Goal: Task Accomplishment & Management: Manage account settings

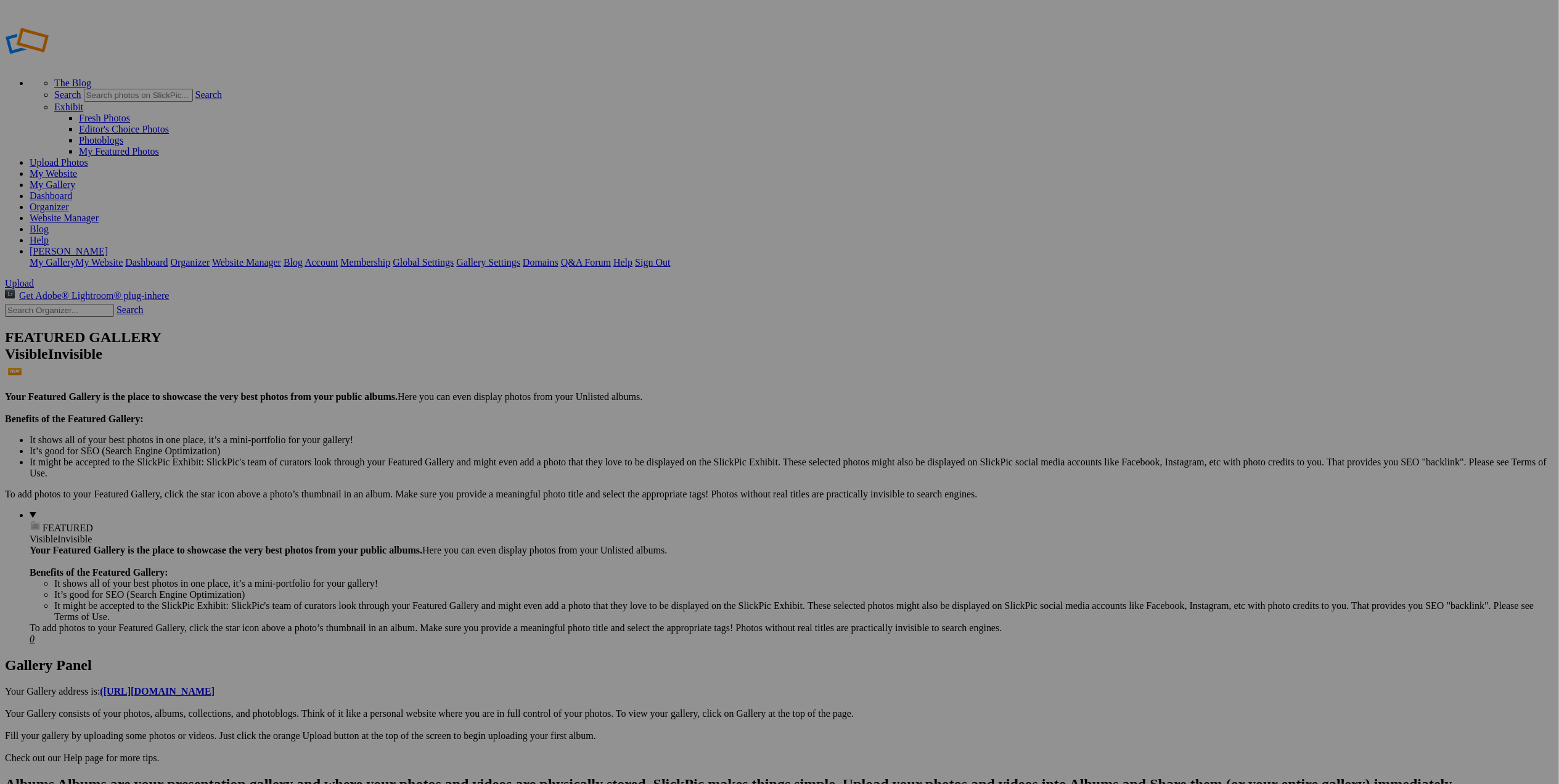
type input "Portland Japanese Garden Tree in Fall"
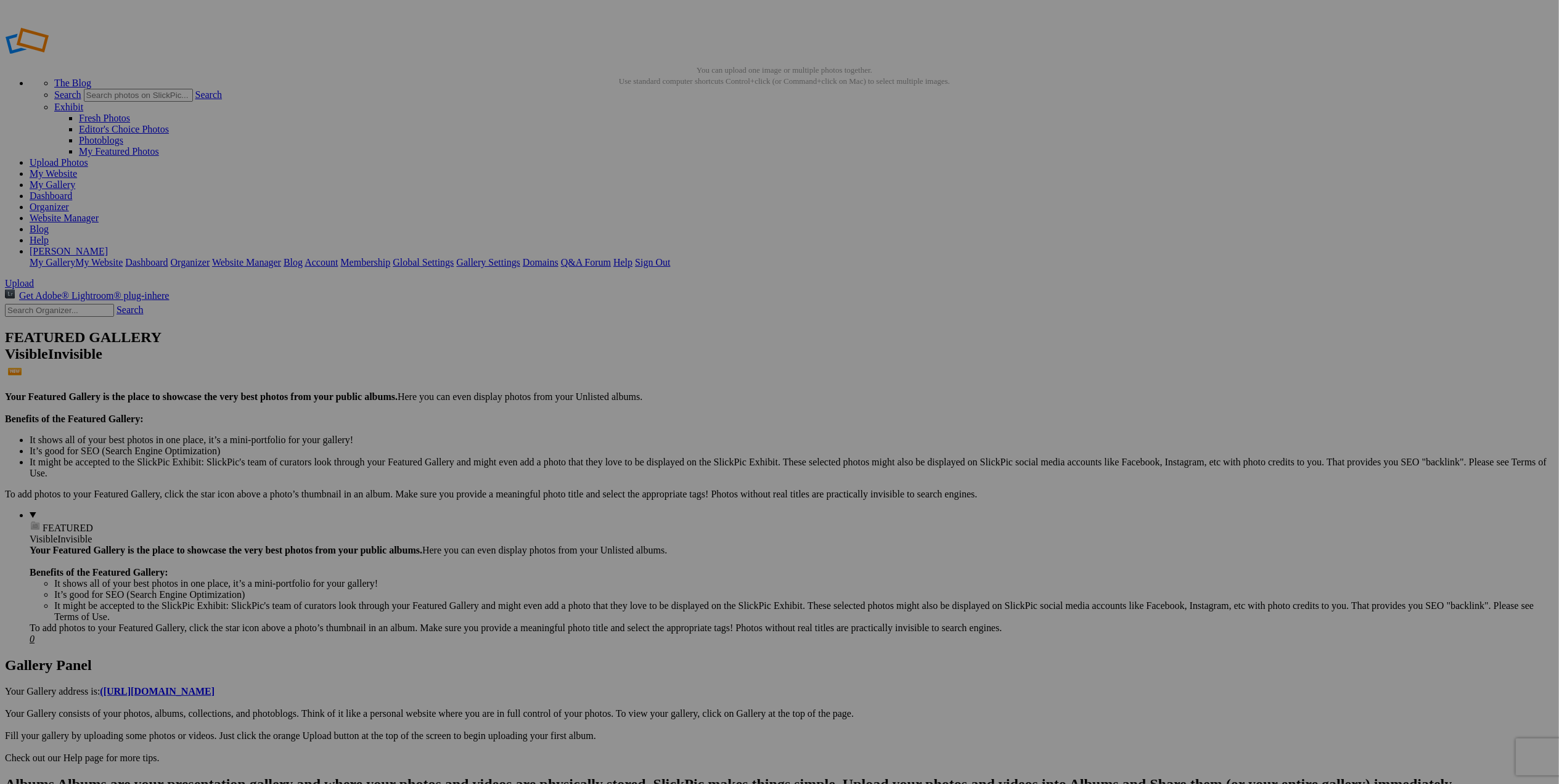
scroll to position [0, 0]
click at [77, 168] on link "My Website" at bounding box center [53, 173] width 48 height 11
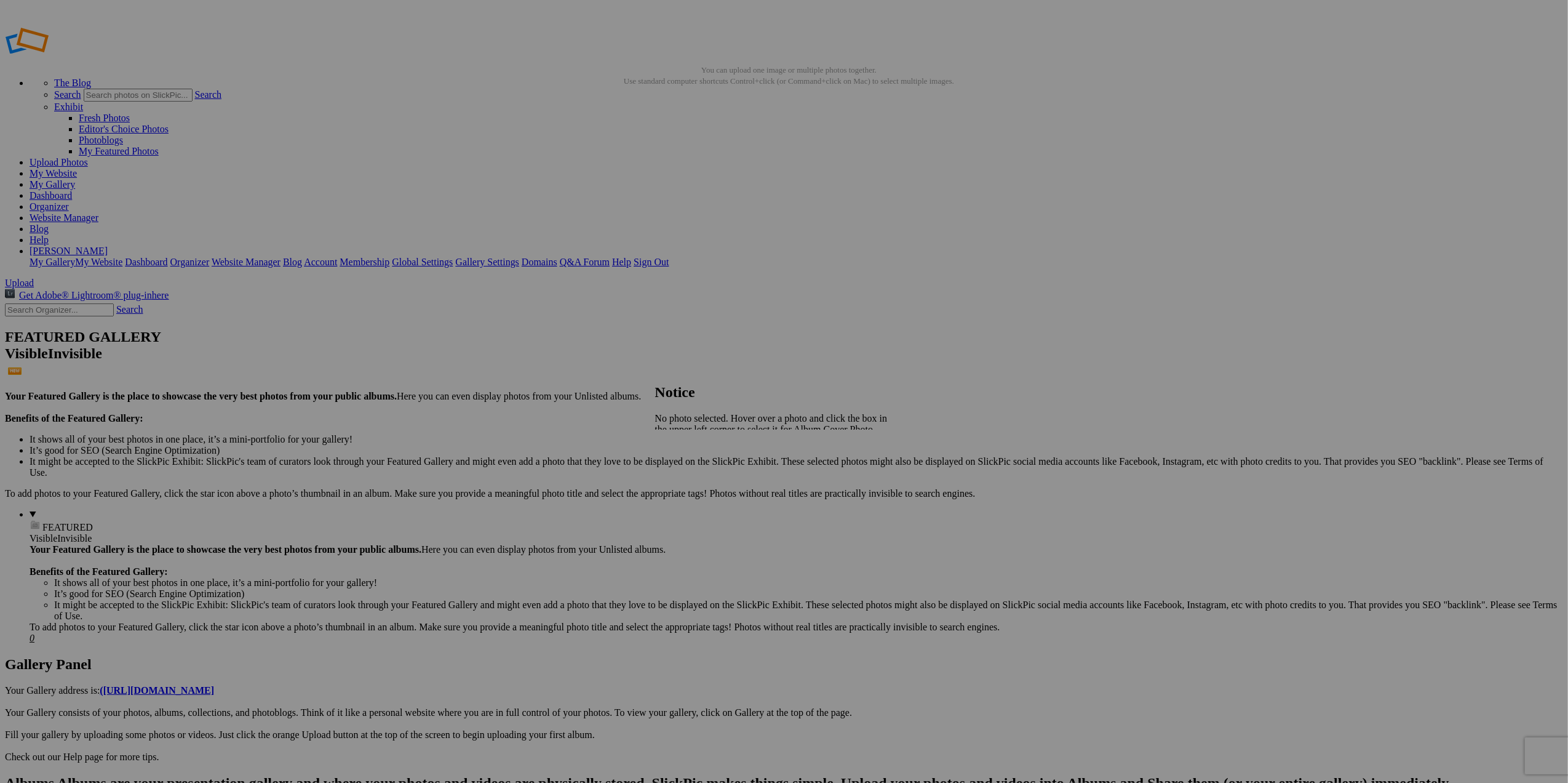
click at [677, 450] on span "Close" at bounding box center [666, 450] width 22 height 11
drag, startPoint x: 343, startPoint y: 180, endPoint x: 756, endPoint y: 141, distance: 414.8
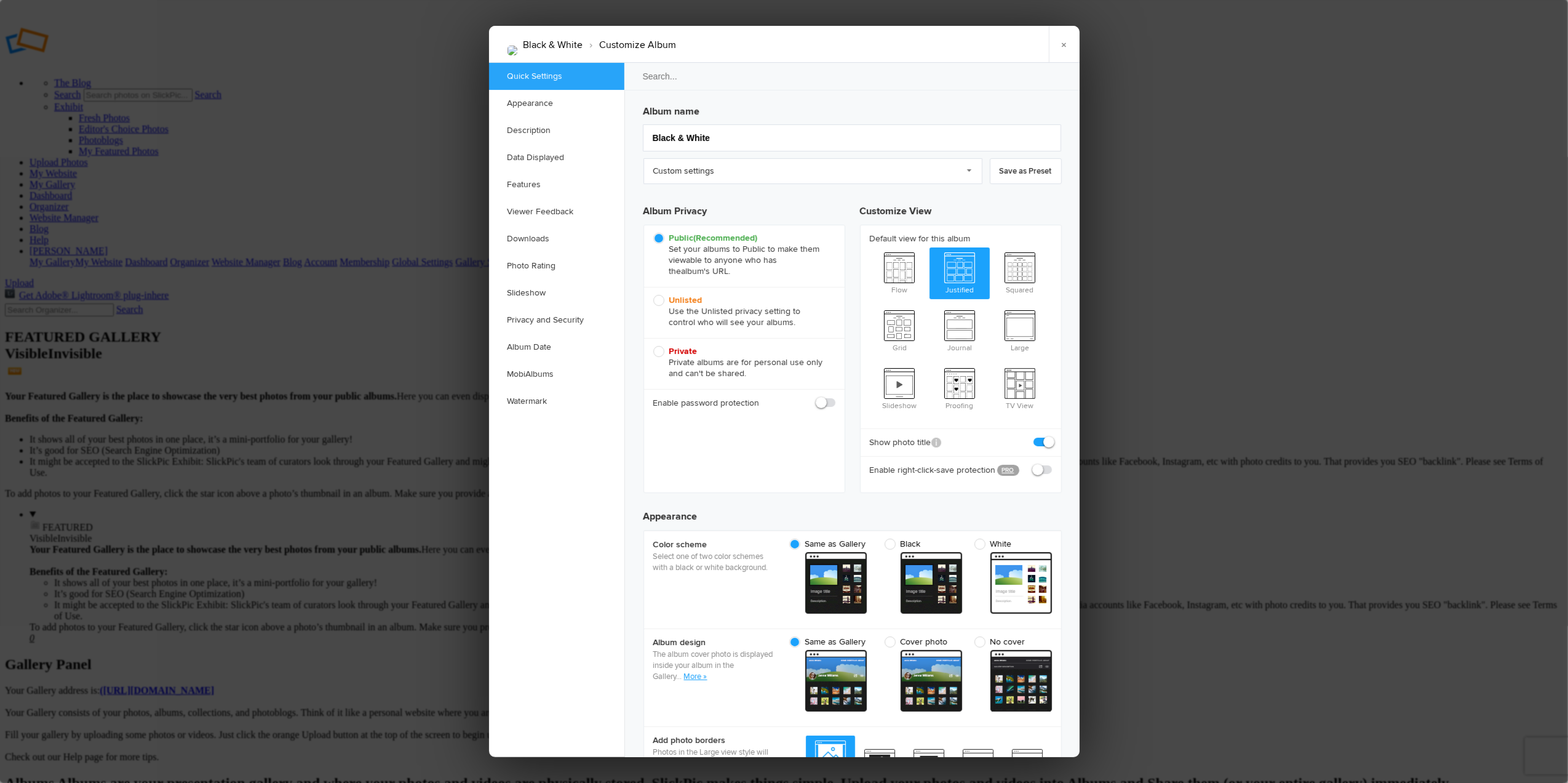
checkbox input "true"
click at [1058, 46] on link "×" at bounding box center [1064, 44] width 31 height 37
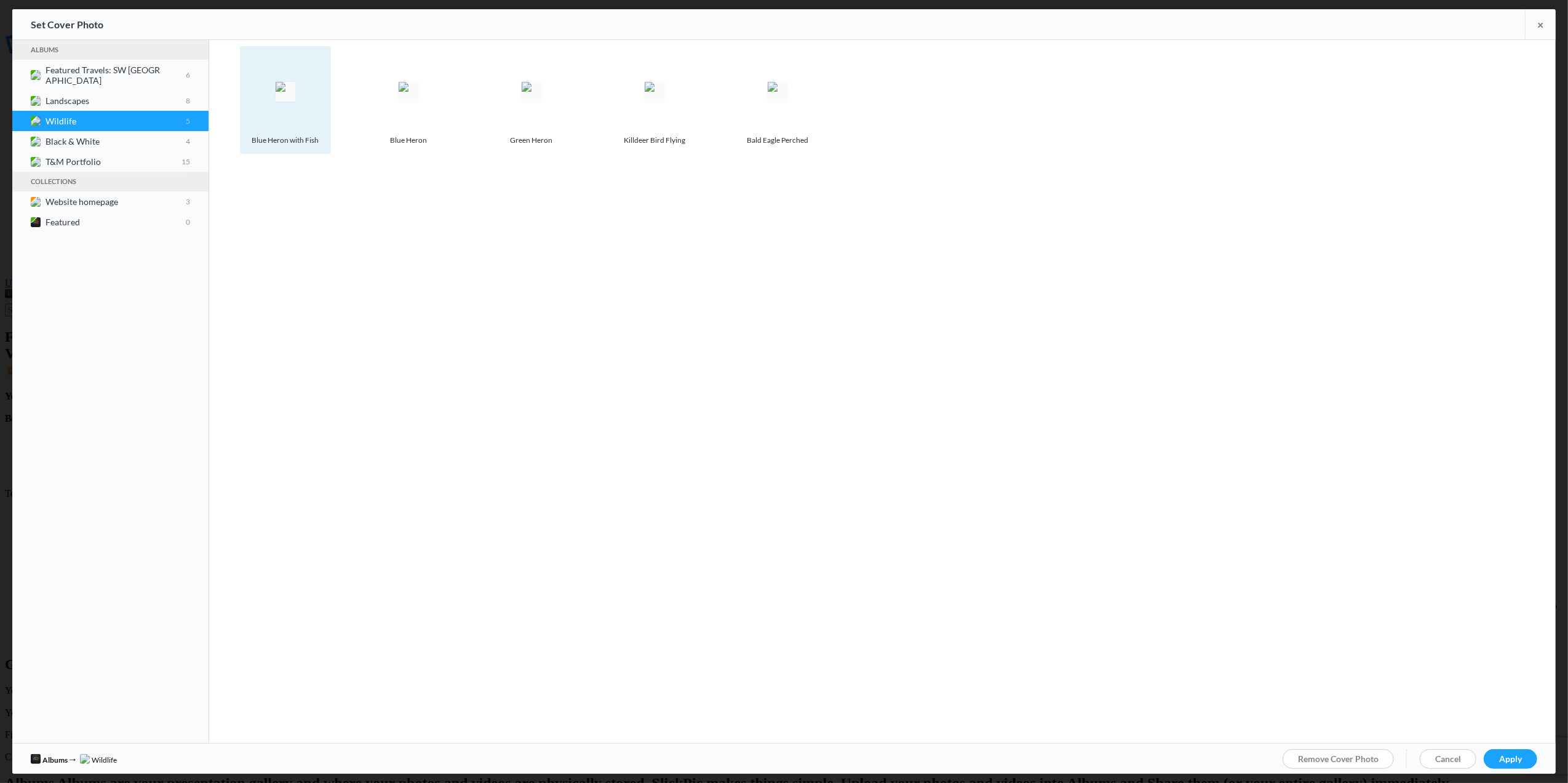
click at [282, 102] on img at bounding box center [286, 92] width 20 height 20
click at [1507, 757] on span "Apply" at bounding box center [1510, 758] width 23 height 11
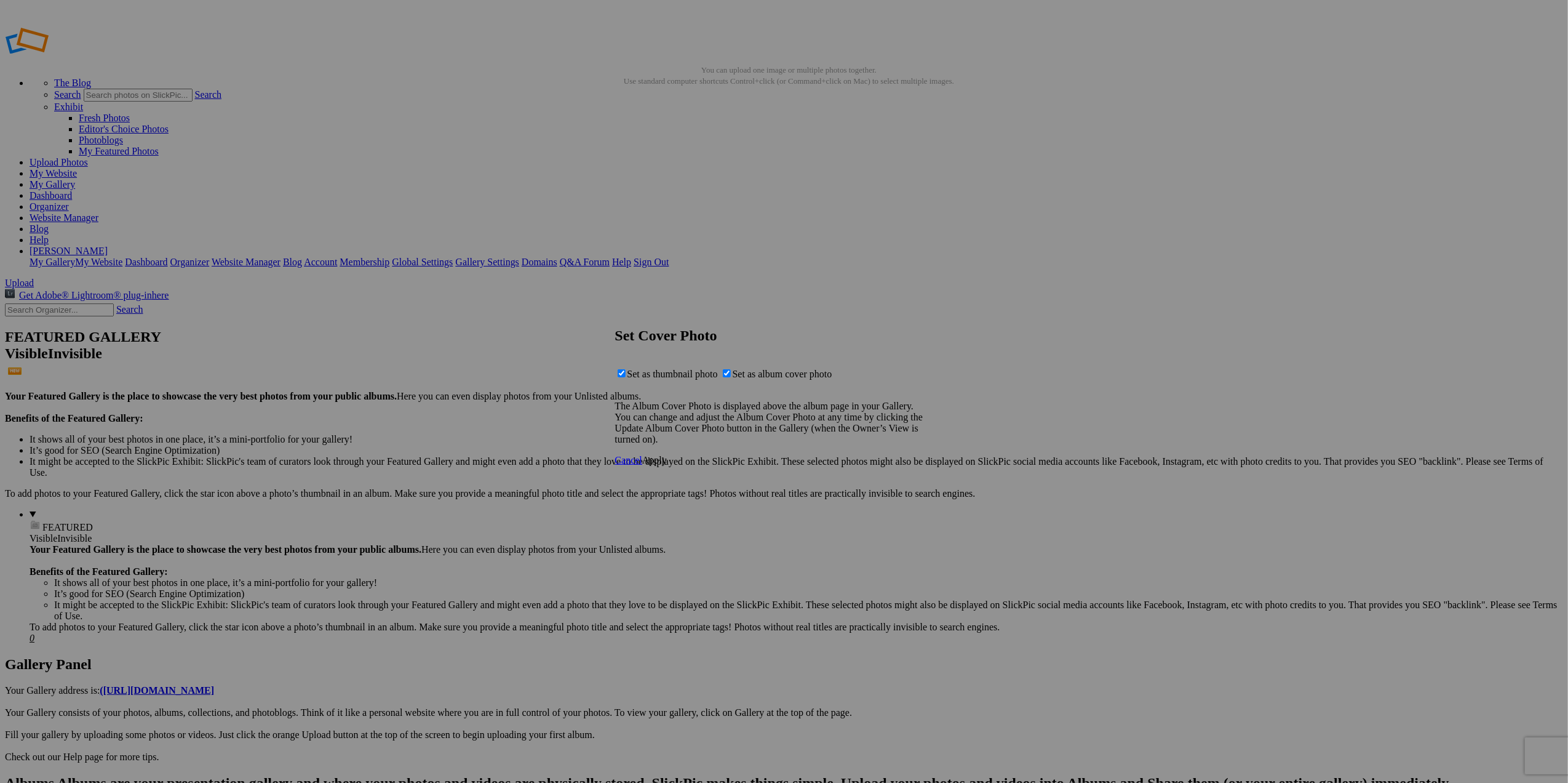
click at [667, 465] on span "Apply" at bounding box center [654, 460] width 25 height 11
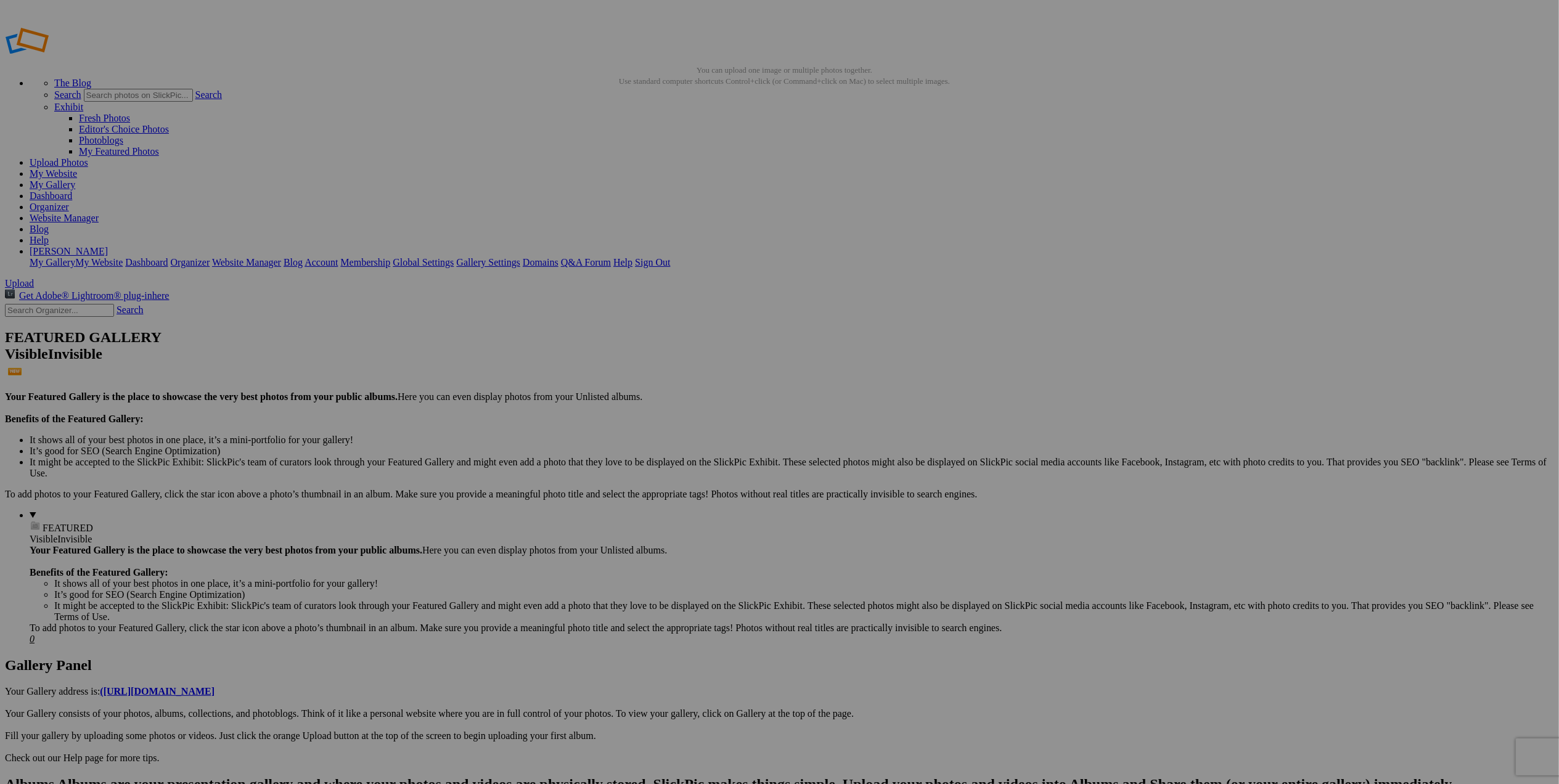
click at [77, 168] on link "My Website" at bounding box center [53, 173] width 48 height 11
drag, startPoint x: 785, startPoint y: 180, endPoint x: 632, endPoint y: 419, distance: 283.8
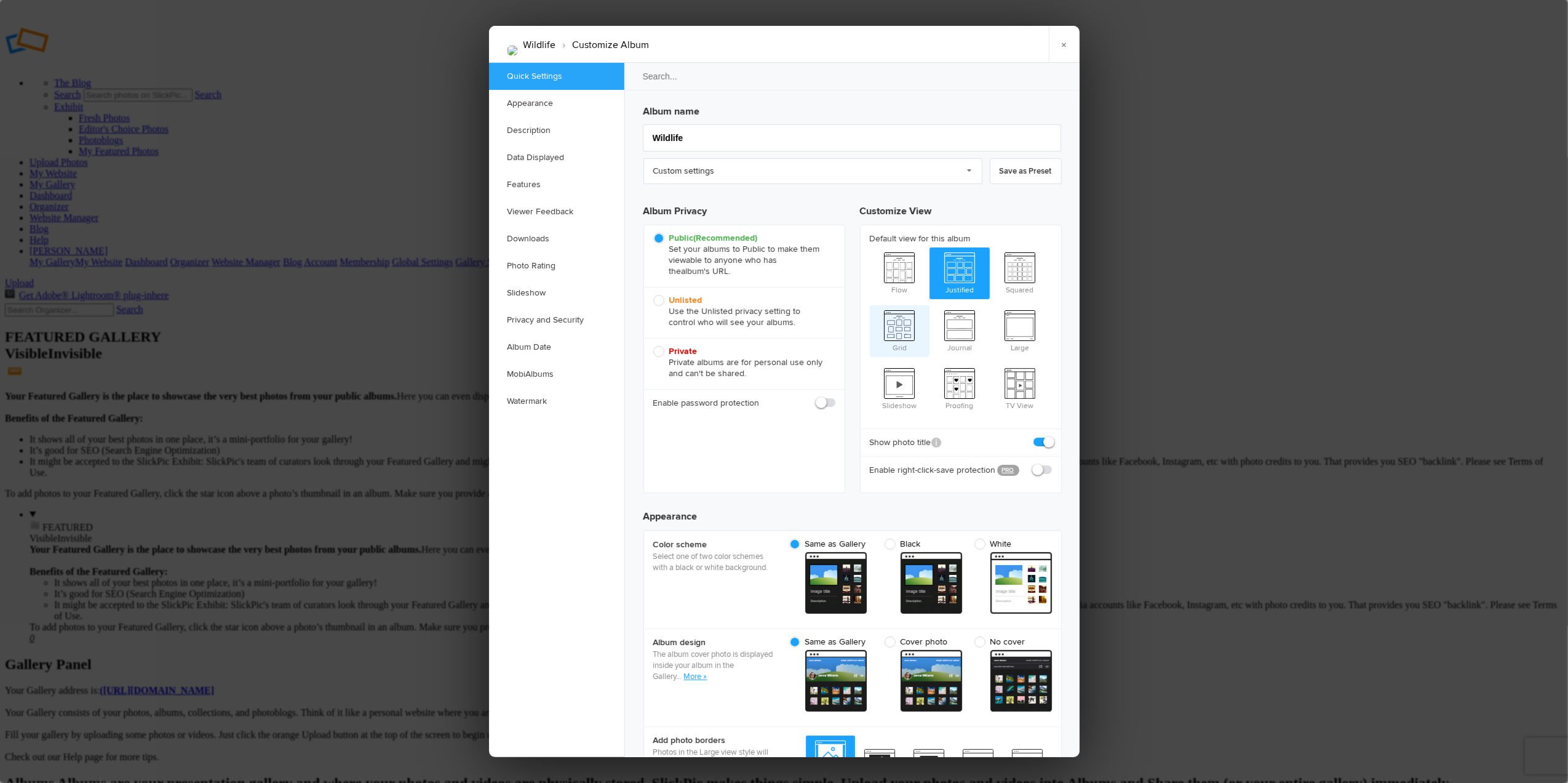
checkbox input "true"
click at [535, 103] on link "Appearance" at bounding box center [557, 103] width 135 height 27
click at [355, 347] on div at bounding box center [784, 391] width 1568 height 783
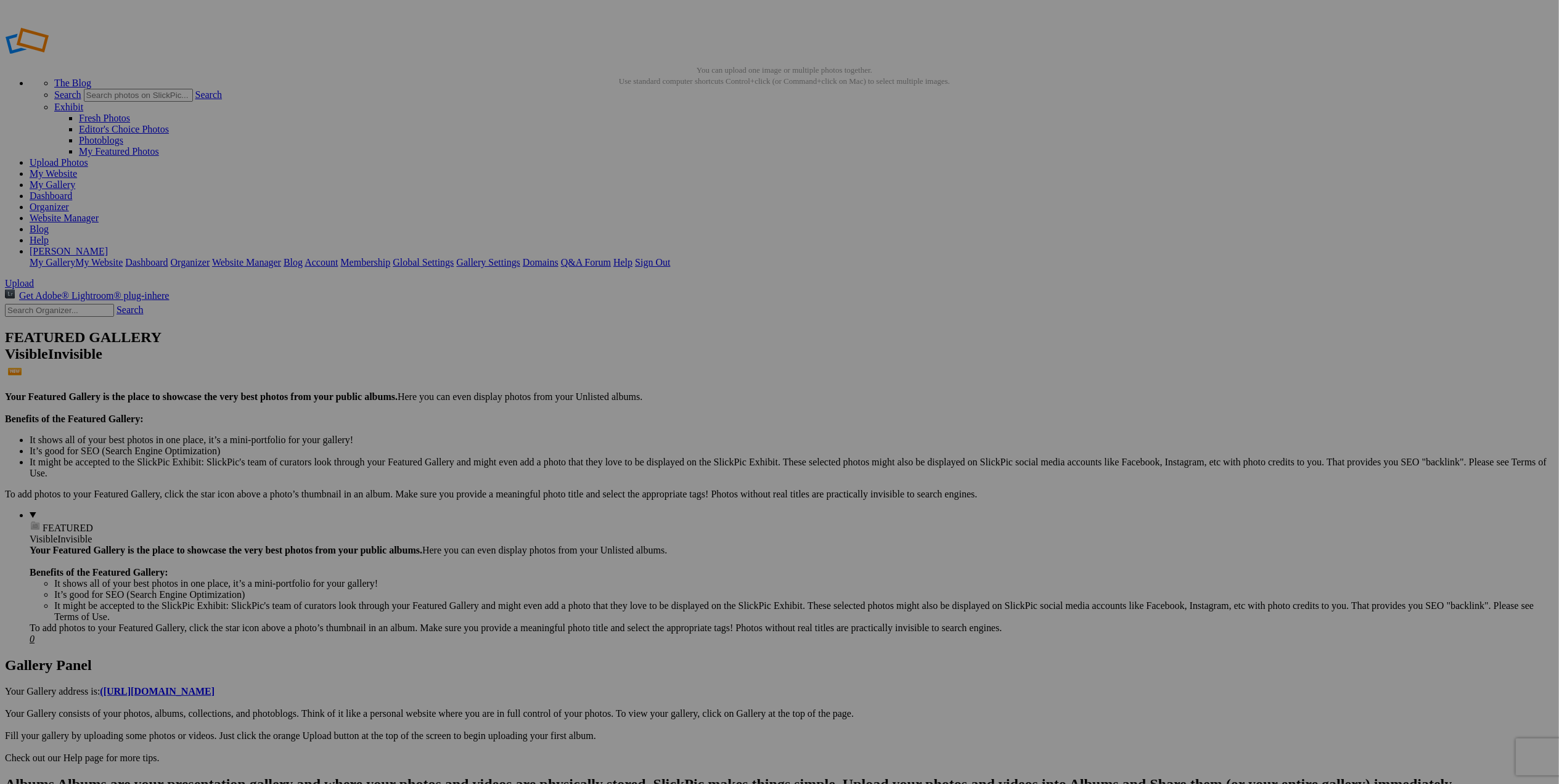
click at [698, 472] on span "Yes" at bounding box center [691, 473] width 14 height 11
click at [77, 168] on link "My Website" at bounding box center [53, 173] width 48 height 11
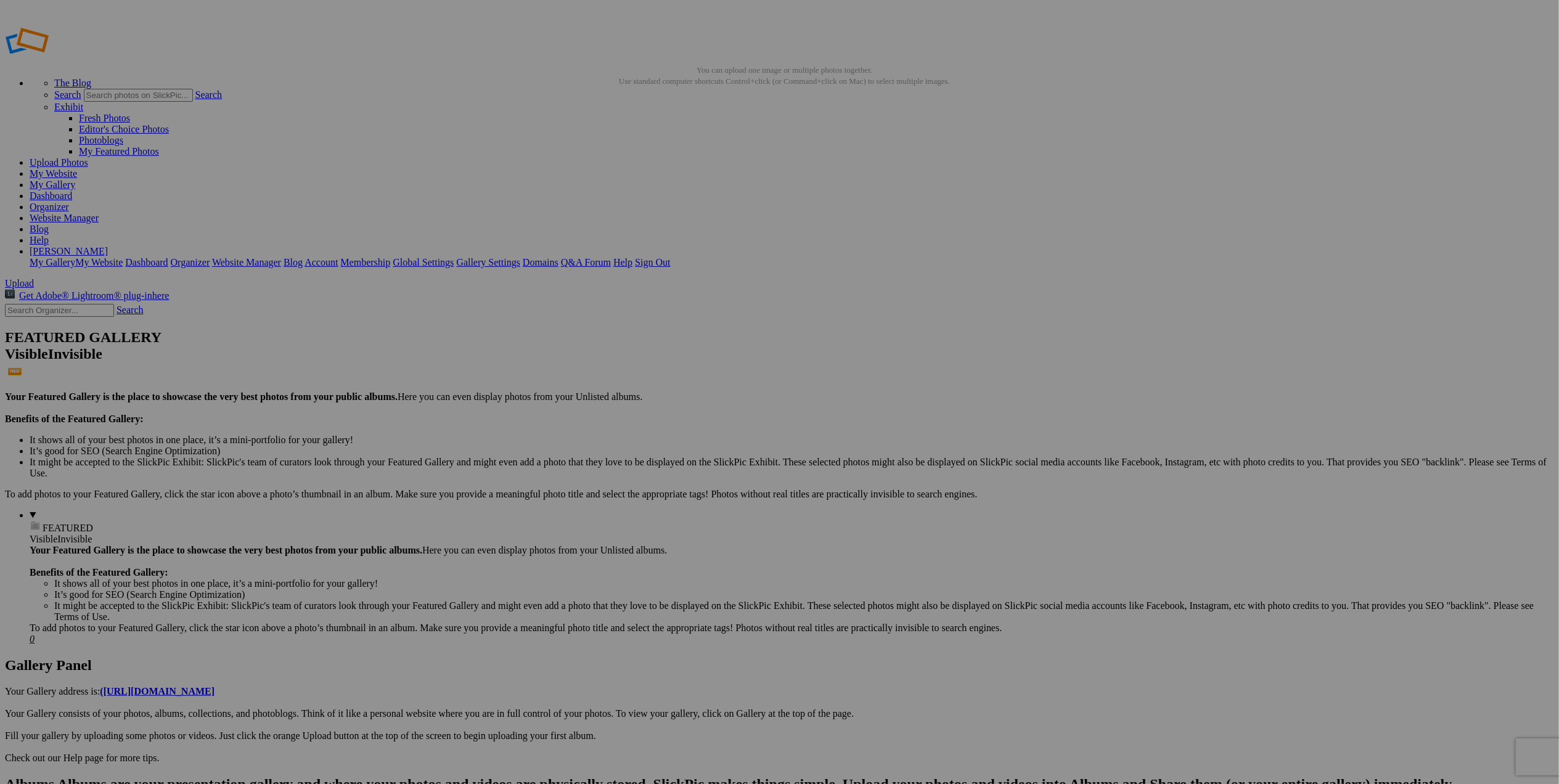
click at [77, 168] on link "My Website" at bounding box center [53, 173] width 48 height 11
drag, startPoint x: 336, startPoint y: 178, endPoint x: 279, endPoint y: 342, distance: 173.6
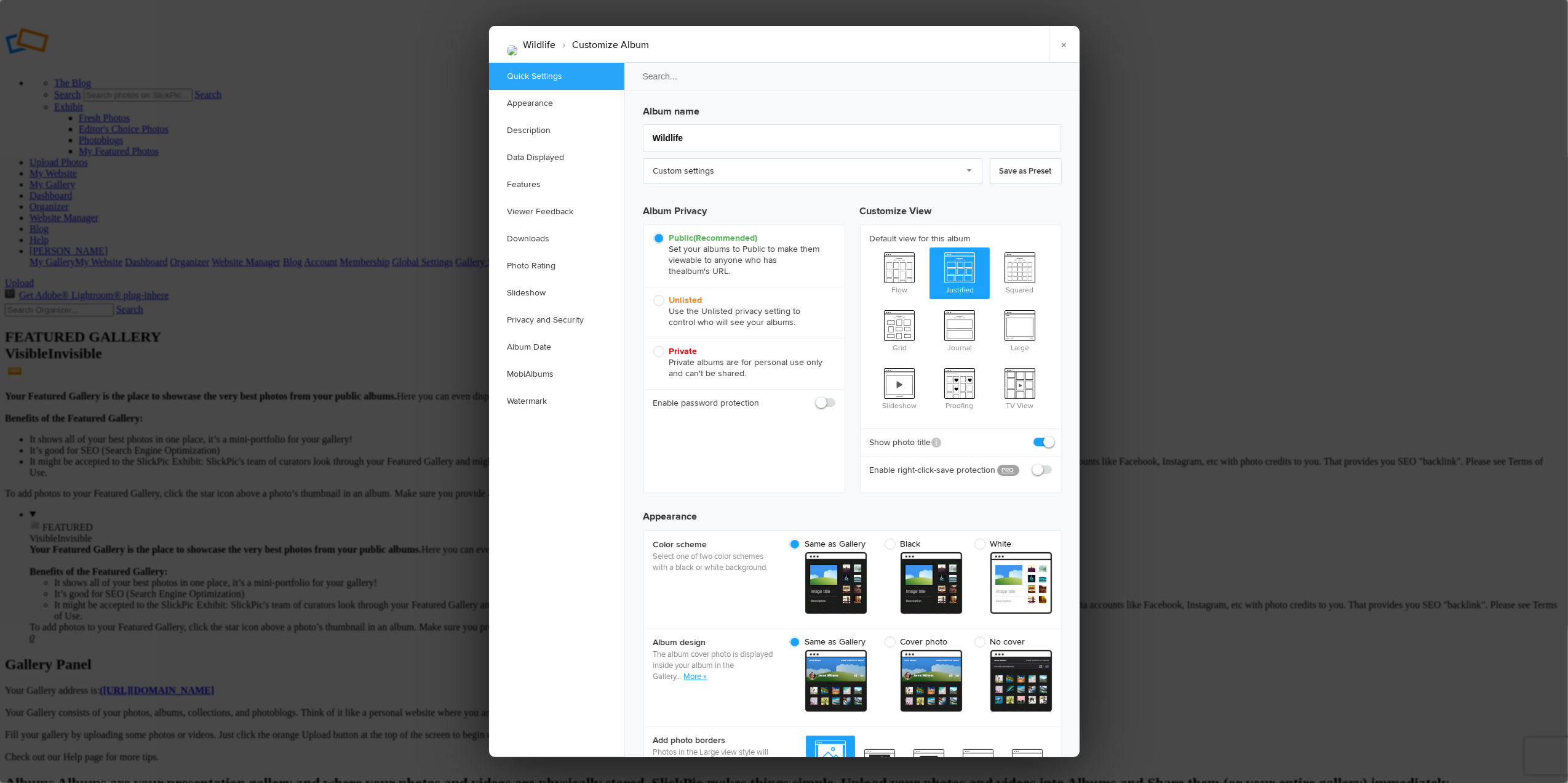
checkbox input "true"
click at [380, 433] on div at bounding box center [784, 391] width 1568 height 783
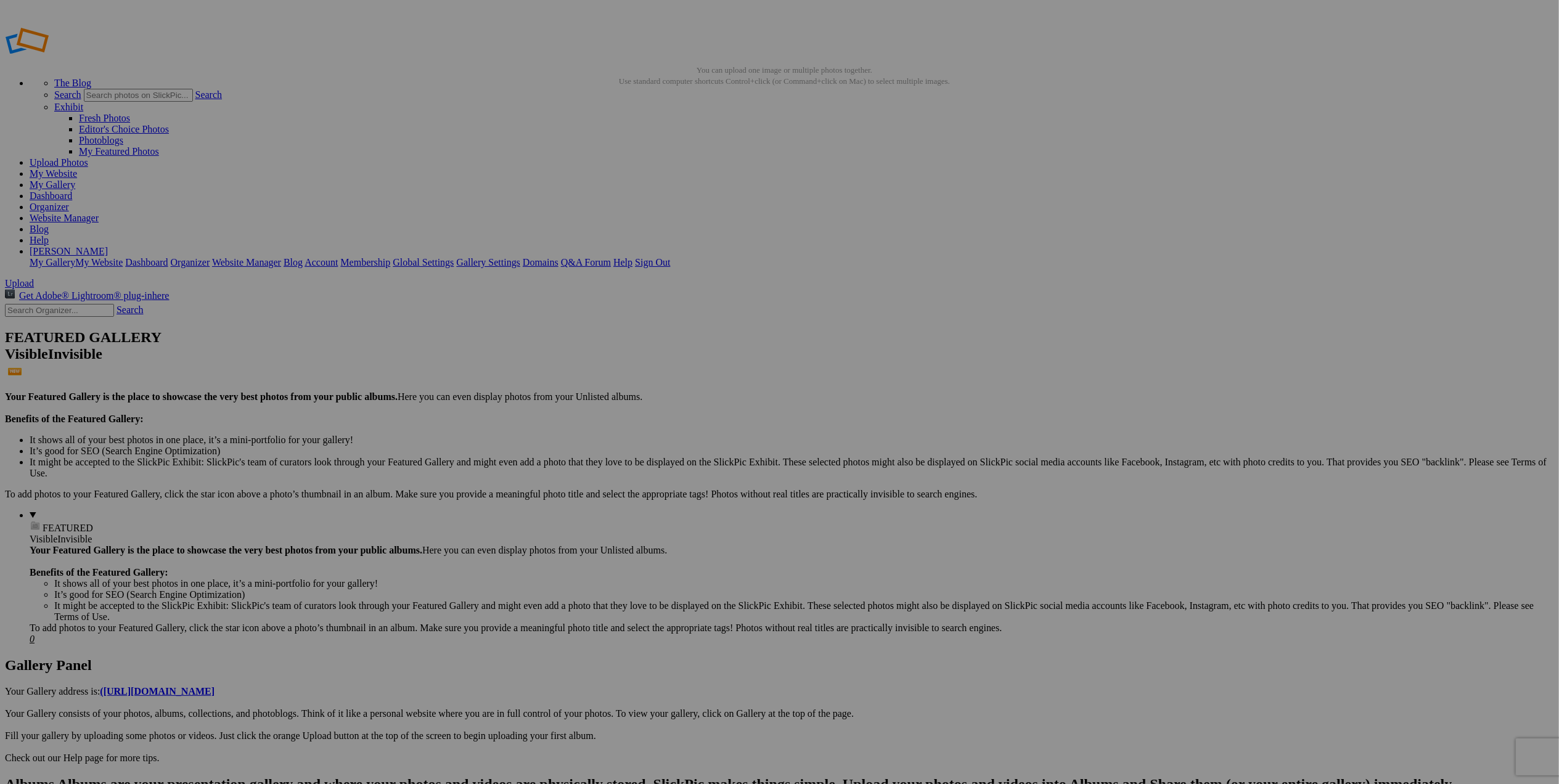
click at [77, 168] on link "My Website" at bounding box center [53, 173] width 48 height 11
click at [49, 235] on link "Help" at bounding box center [39, 240] width 19 height 11
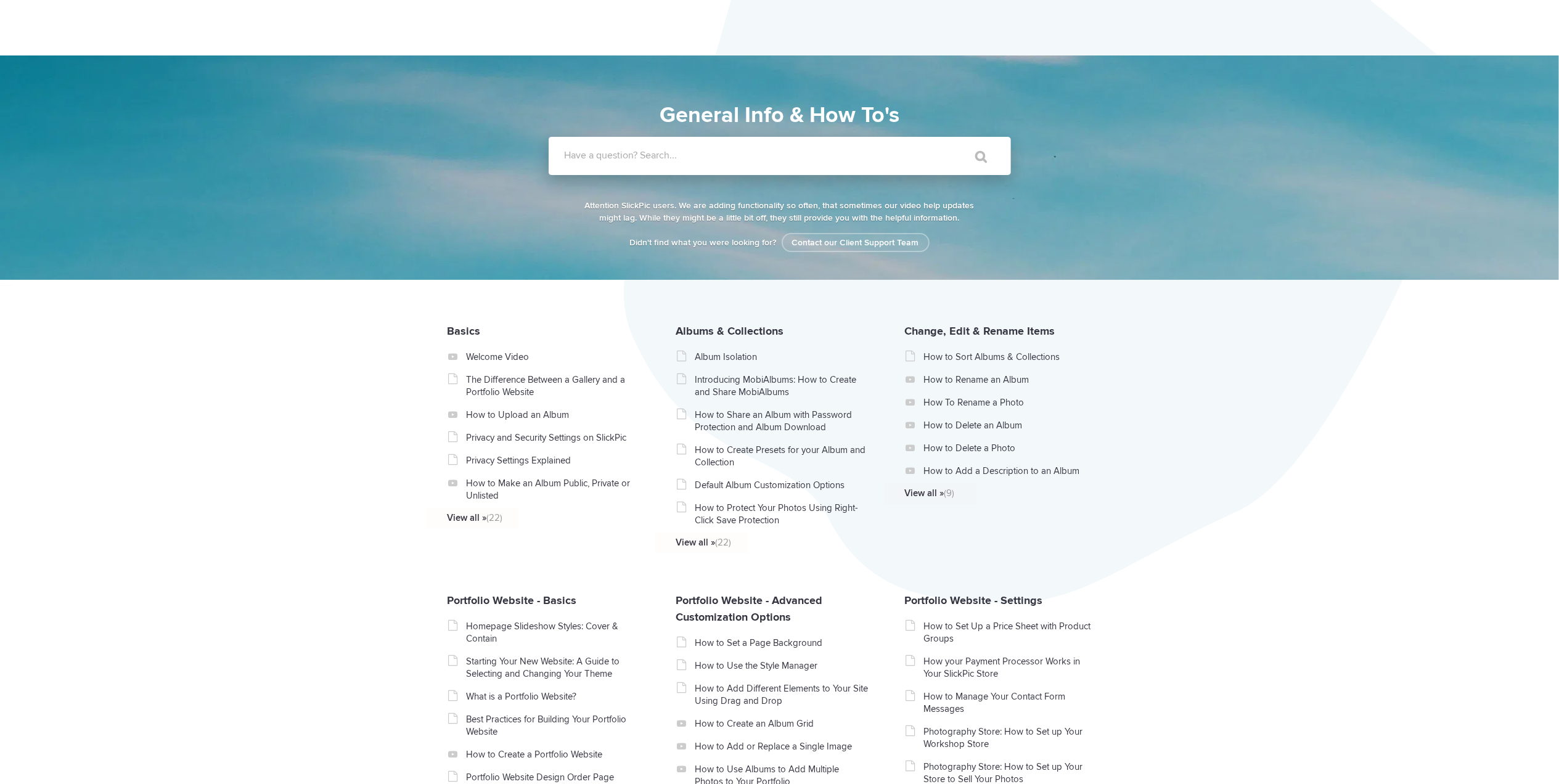
click at [611, 148] on input "Have a question? Search..." at bounding box center [754, 156] width 412 height 39
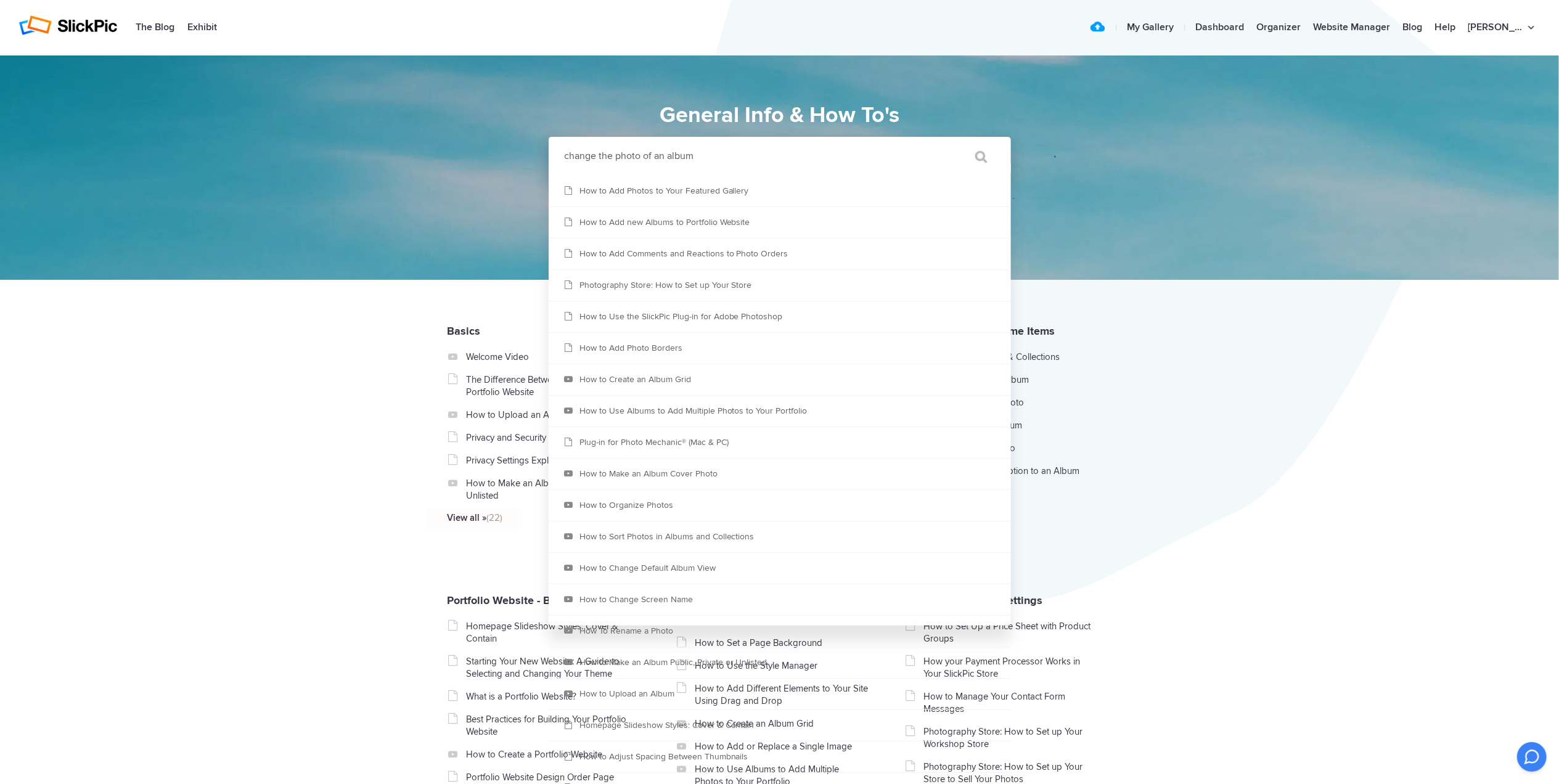
click at [614, 153] on input "change the photo of an album" at bounding box center [754, 156] width 412 height 39
type input "m"
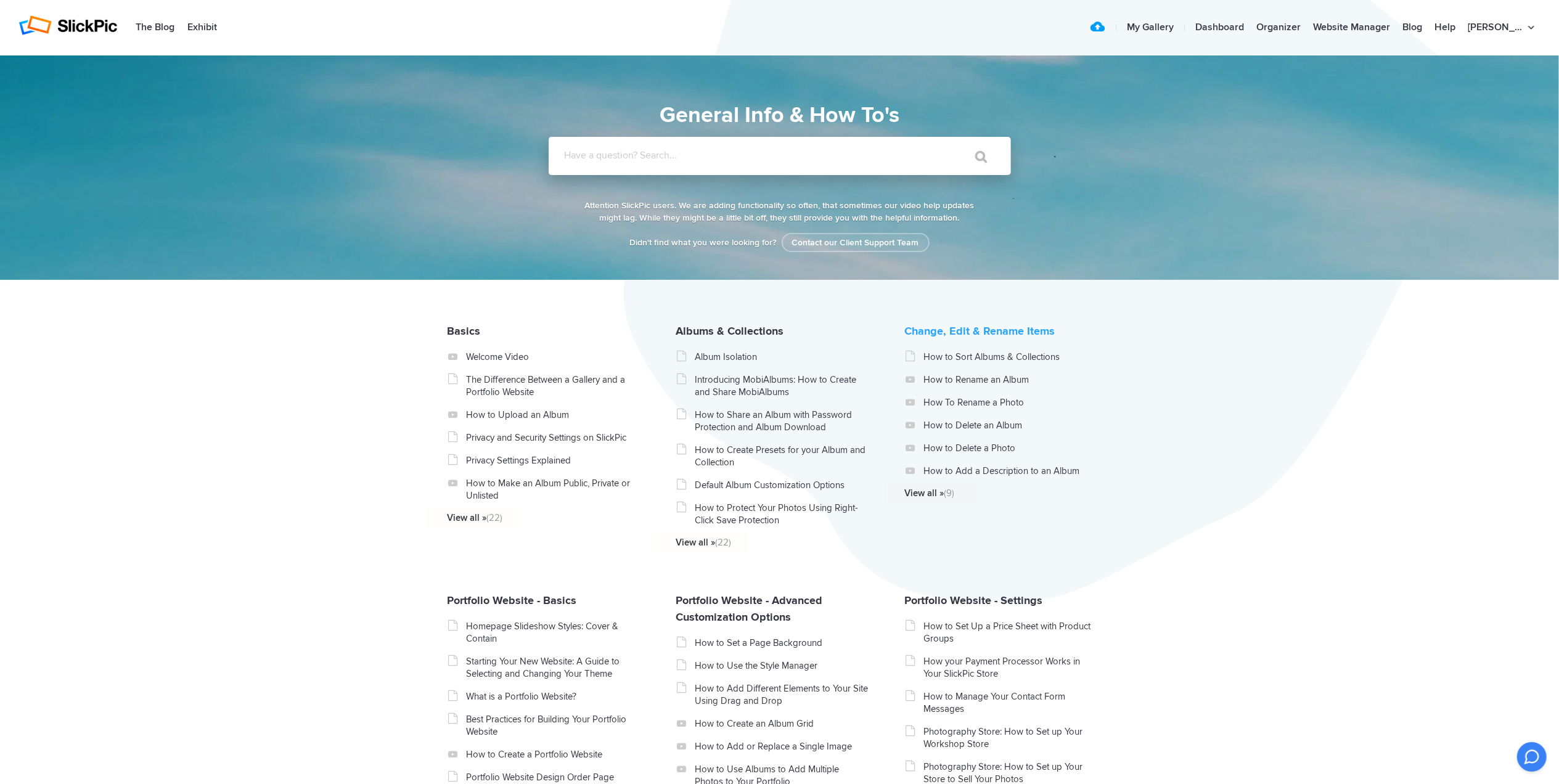
click at [935, 337] on link "Change, Edit & Rename Items" at bounding box center [979, 330] width 151 height 14
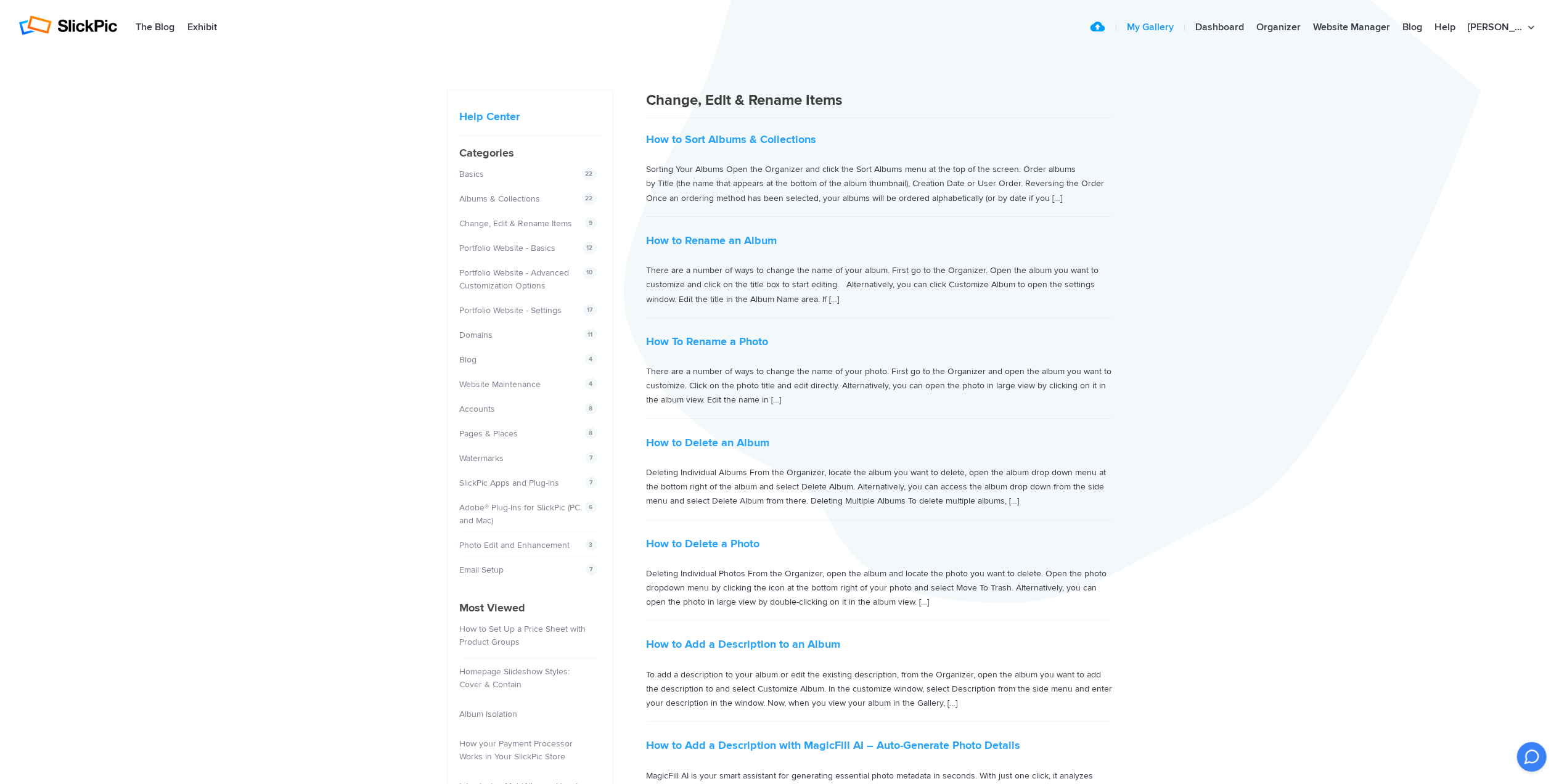
click at [1180, 27] on link "My Gallery" at bounding box center [1150, 28] width 59 height 25
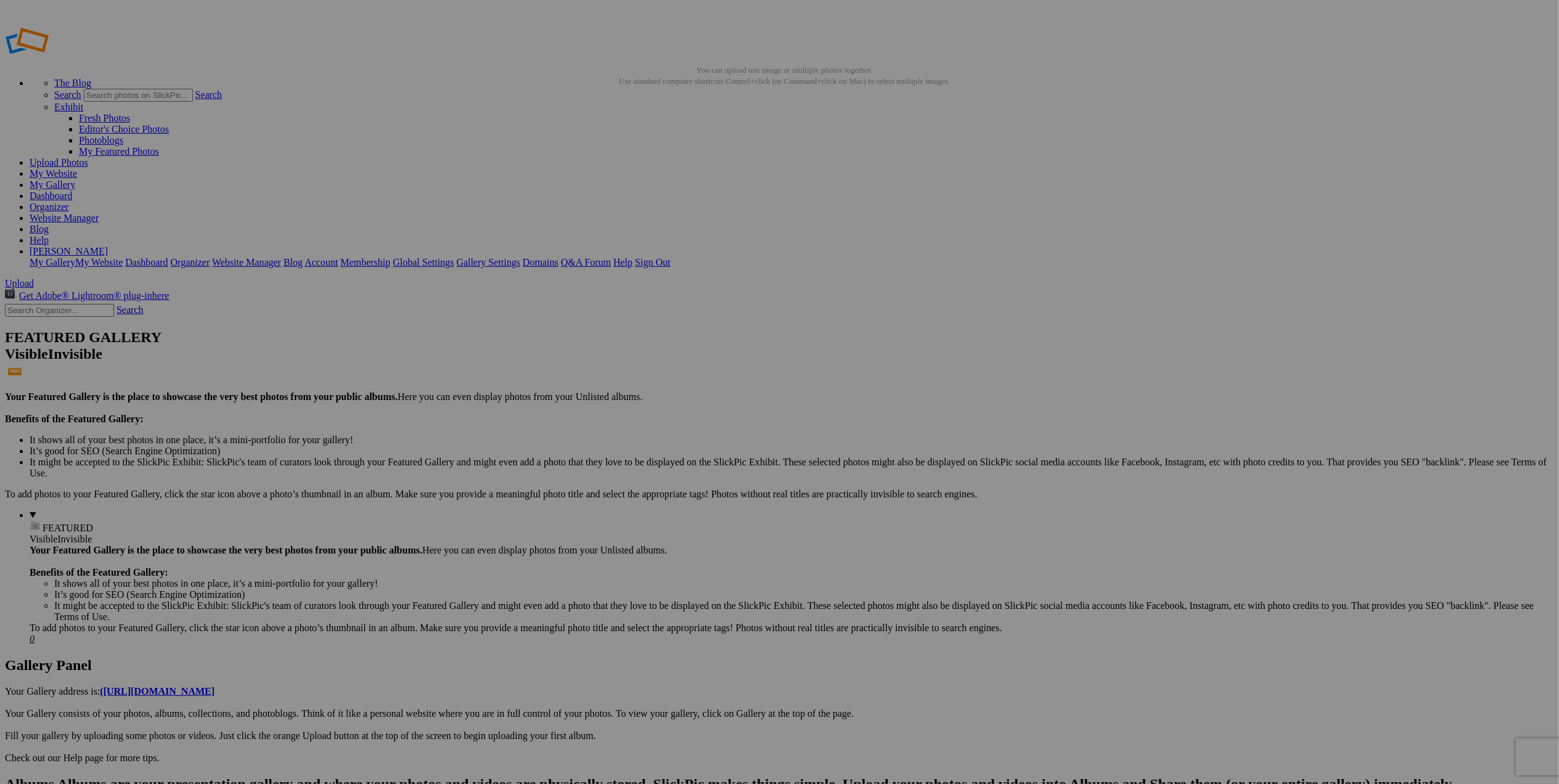
click at [77, 168] on link "My Website" at bounding box center [53, 173] width 48 height 11
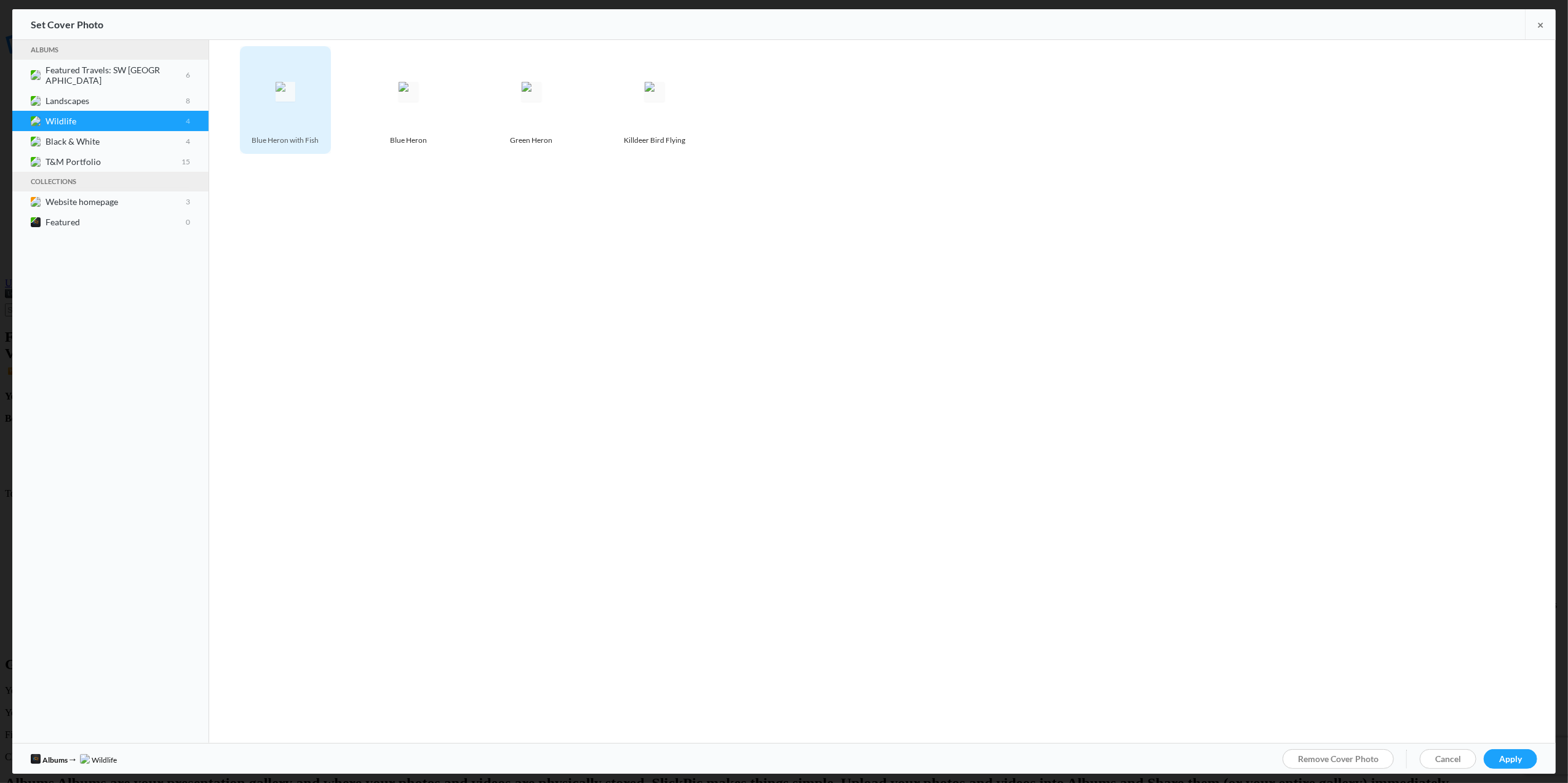
click at [286, 102] on img at bounding box center [286, 92] width 20 height 20
click at [1514, 752] on link "Apply" at bounding box center [1510, 759] width 53 height 20
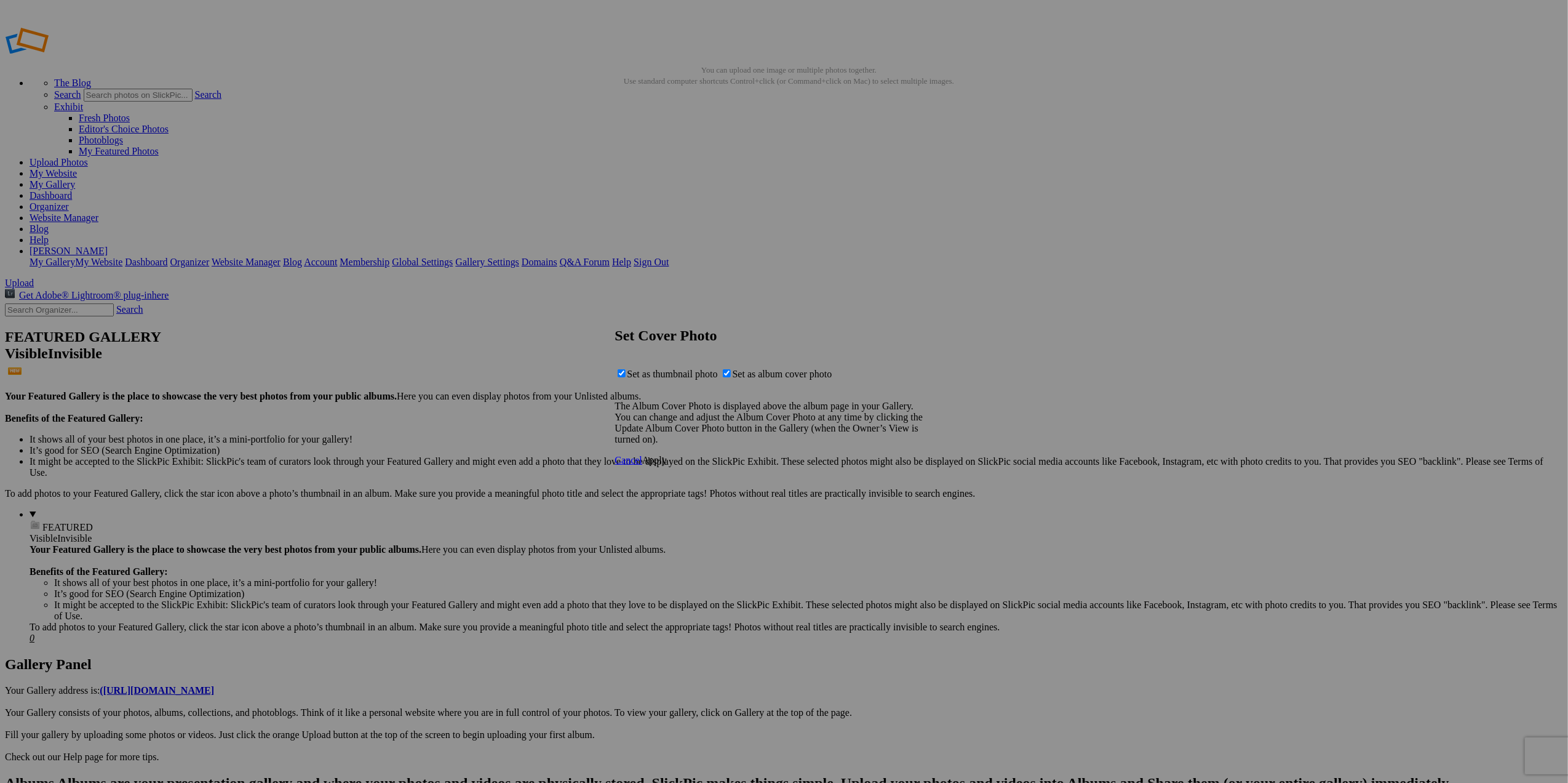
click at [667, 465] on span "Apply" at bounding box center [654, 460] width 25 height 11
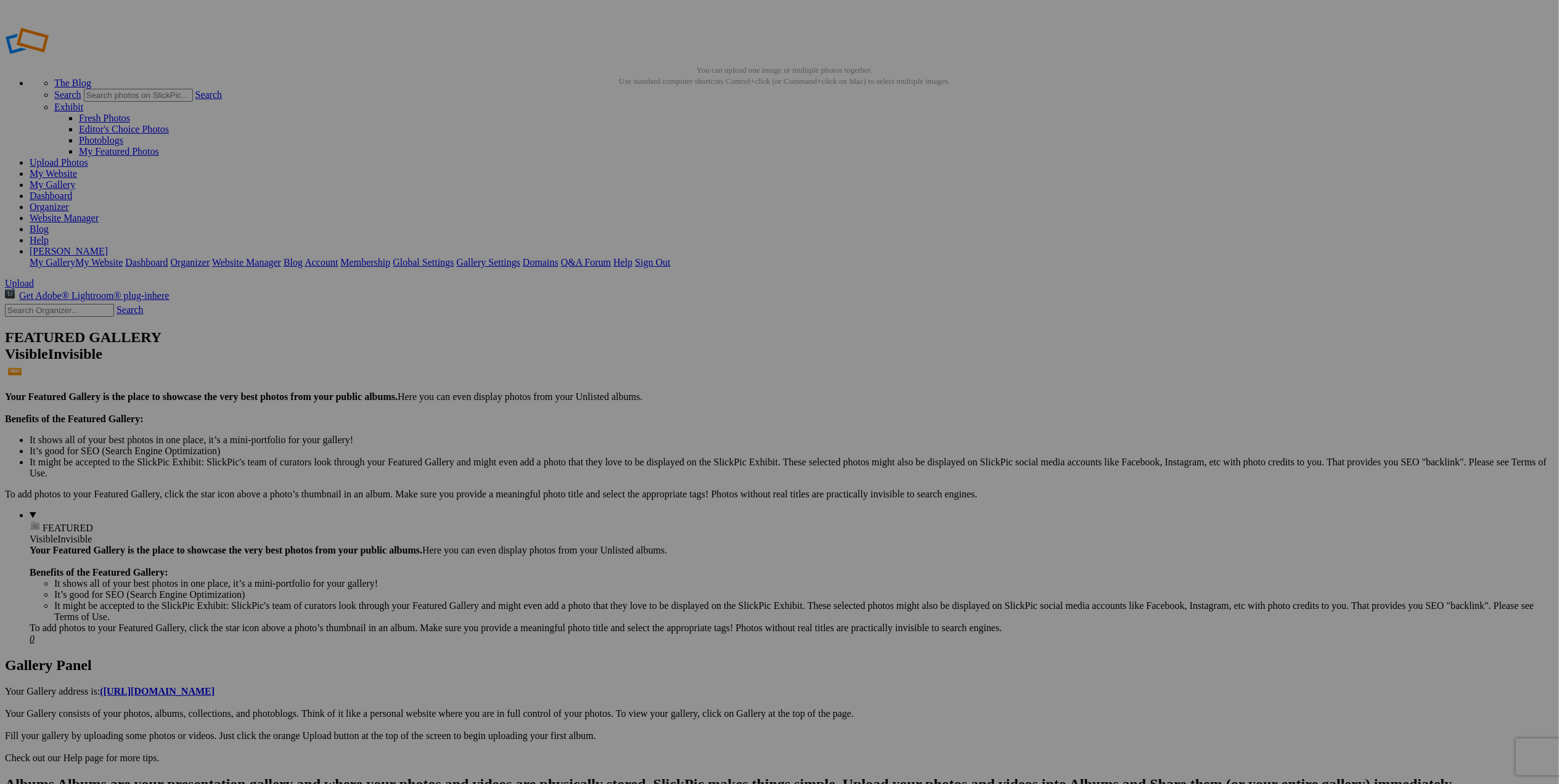
click at [72, 190] on link "Dashboard" at bounding box center [51, 195] width 43 height 11
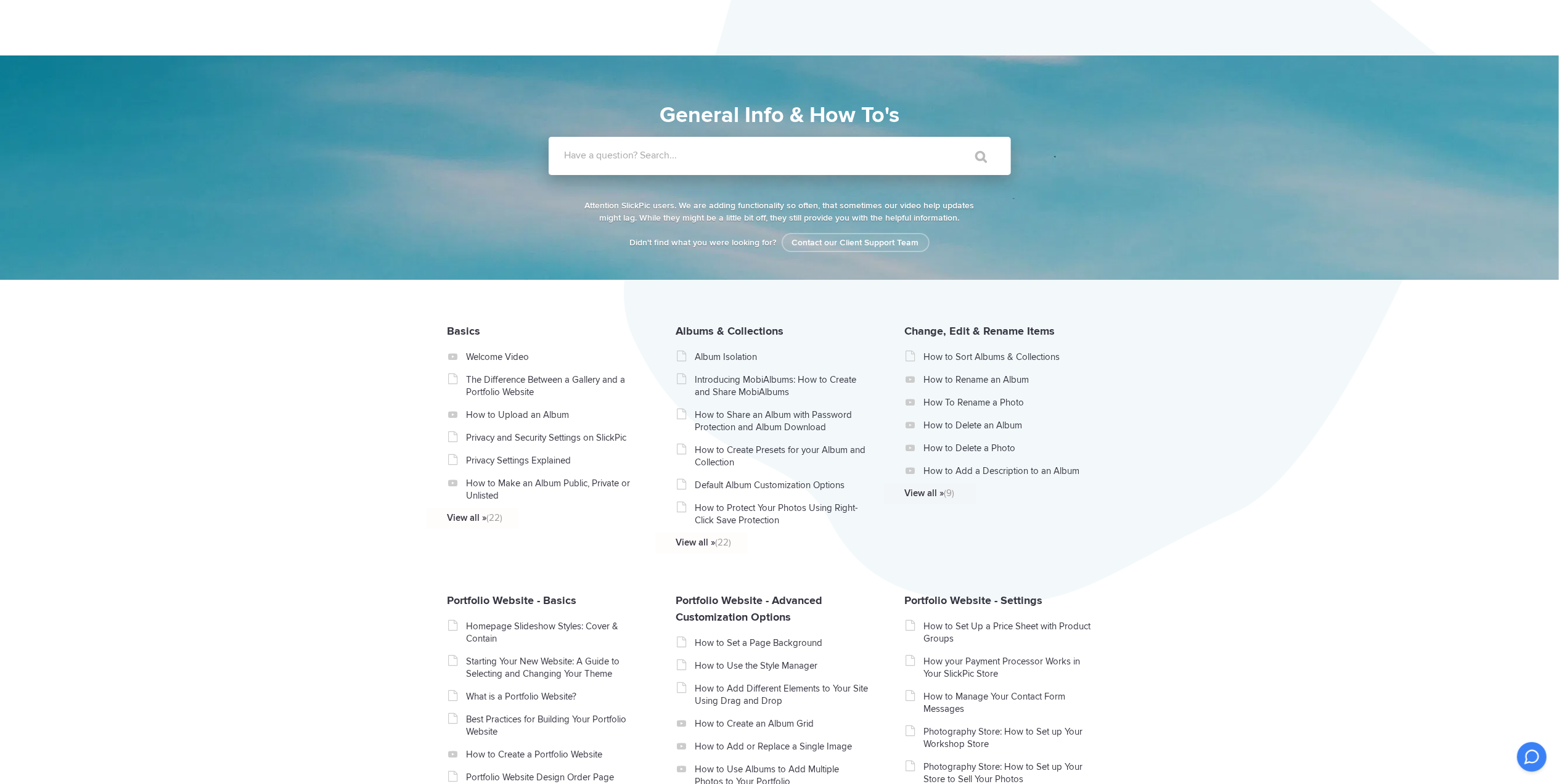
click at [654, 161] on label "Have a question? Search..." at bounding box center [796, 155] width 462 height 12
click at [654, 161] on input "Have a question? Search..." at bounding box center [754, 156] width 412 height 39
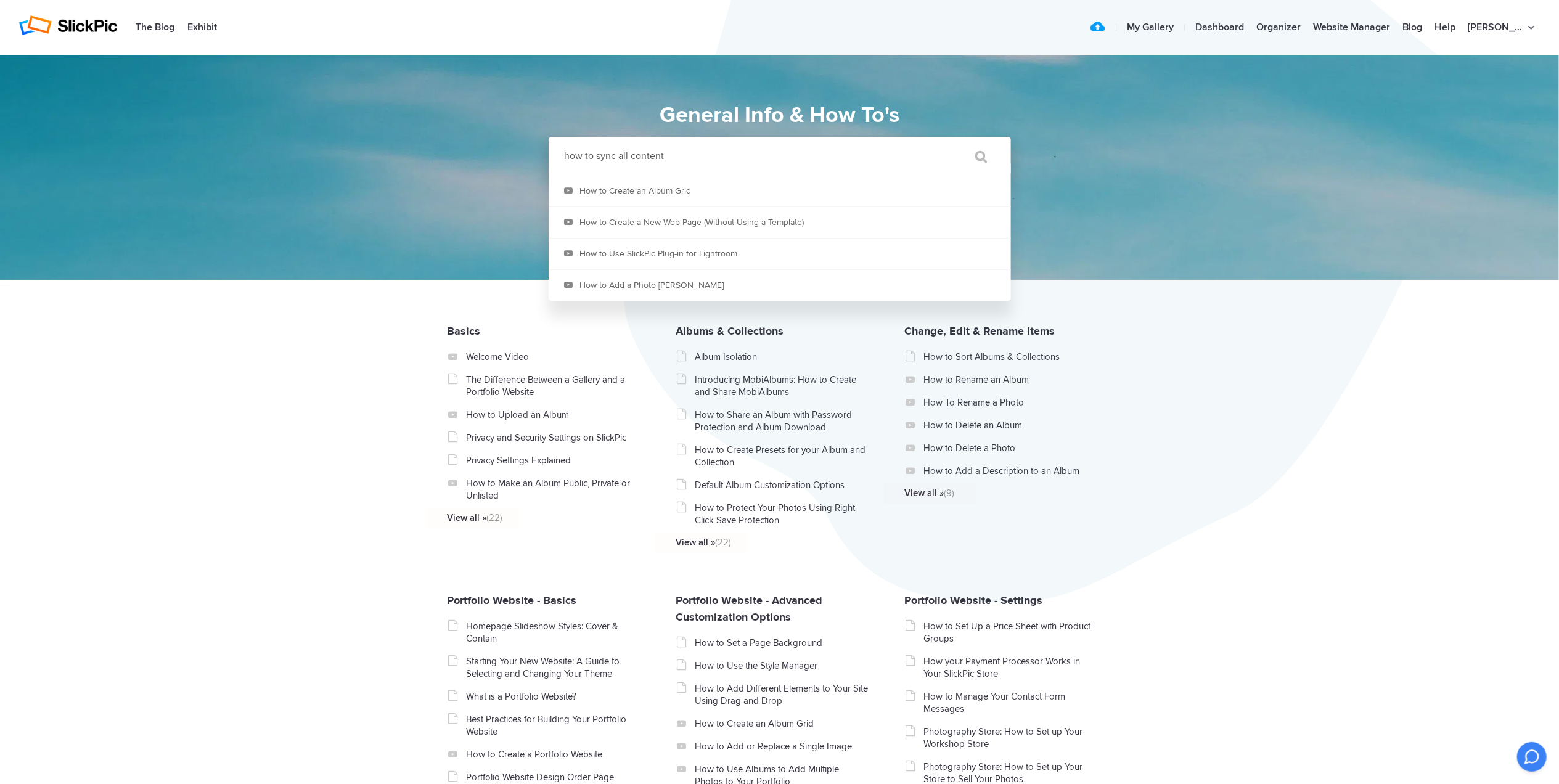
type input "how to sync all content"
click at [950, 142] on input "" at bounding box center [975, 156] width 52 height 29
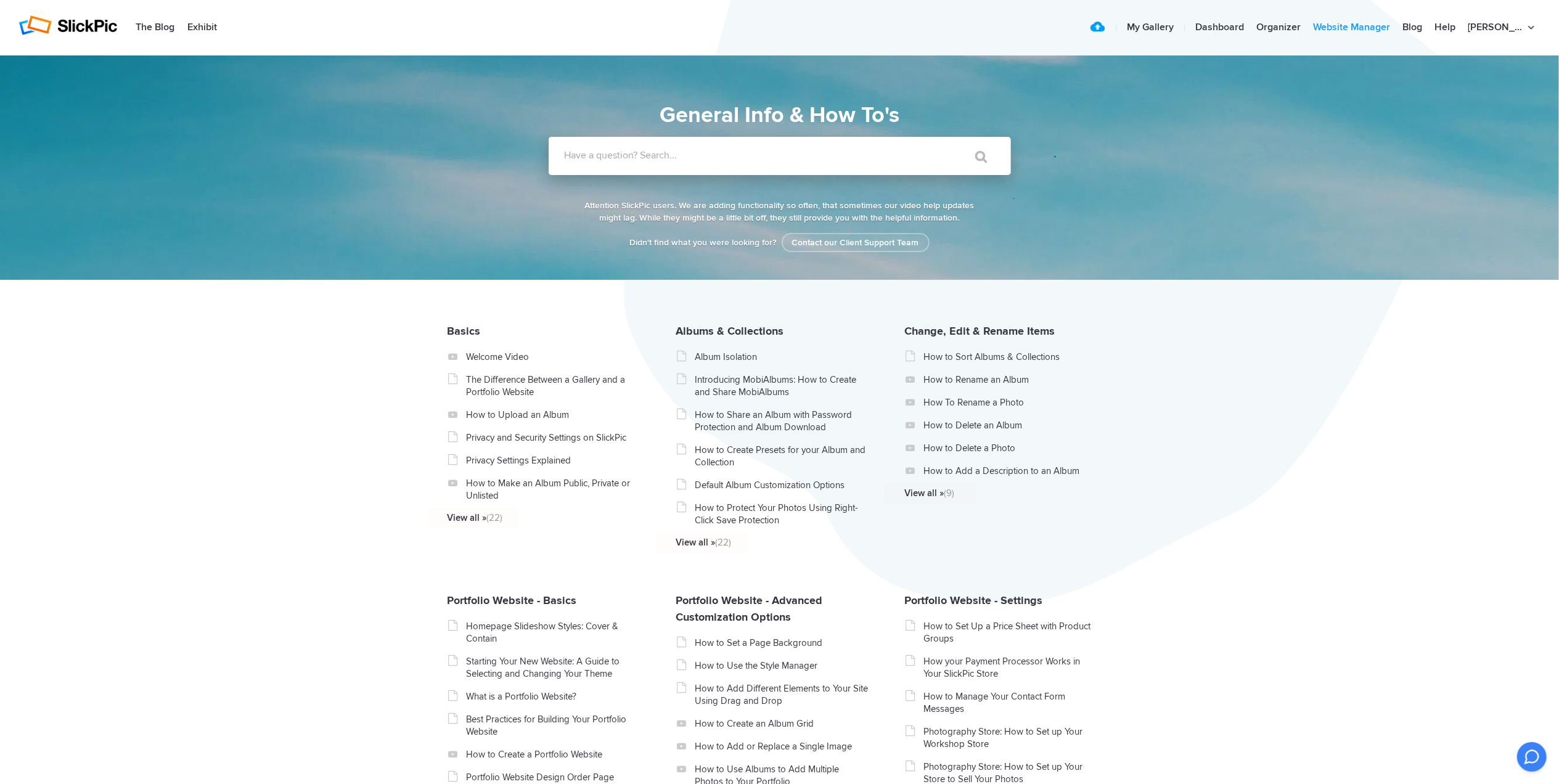
click at [1381, 27] on link "Website Manager" at bounding box center [1351, 28] width 89 height 25
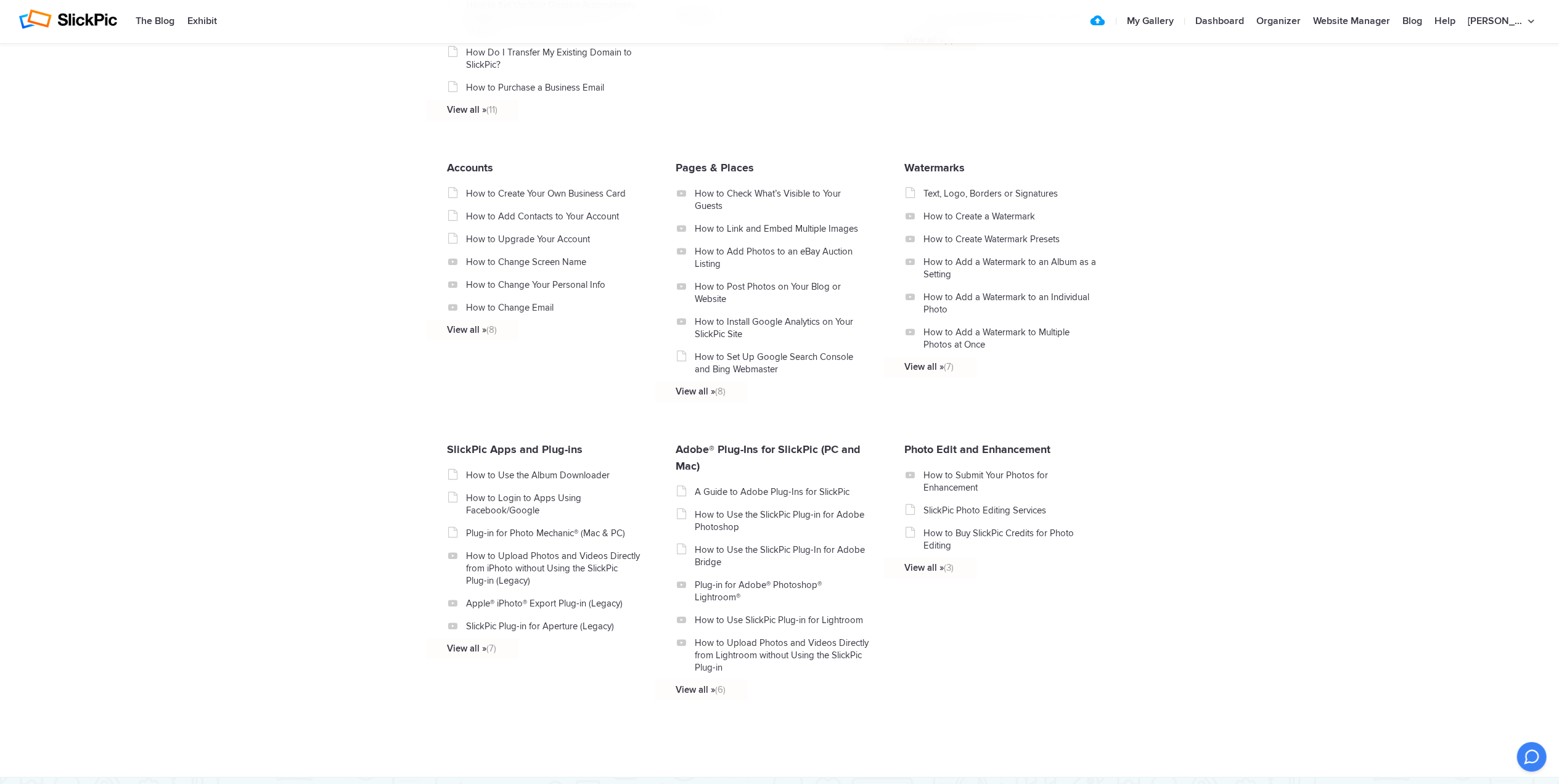
scroll to position [986, 0]
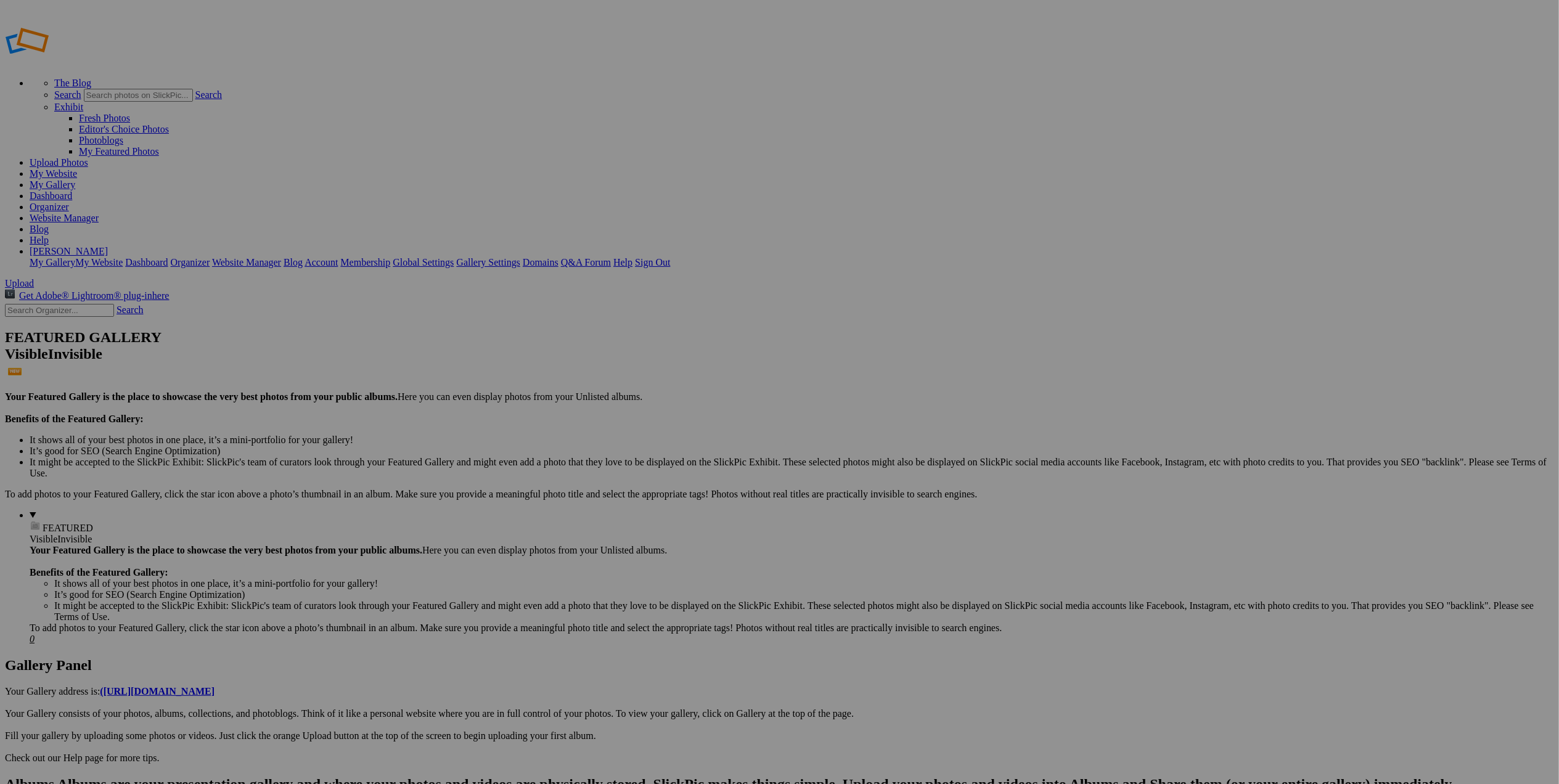
click at [98, 213] on link "Website Manager" at bounding box center [64, 218] width 69 height 11
type input "Cape Disappointment Giant Wave"
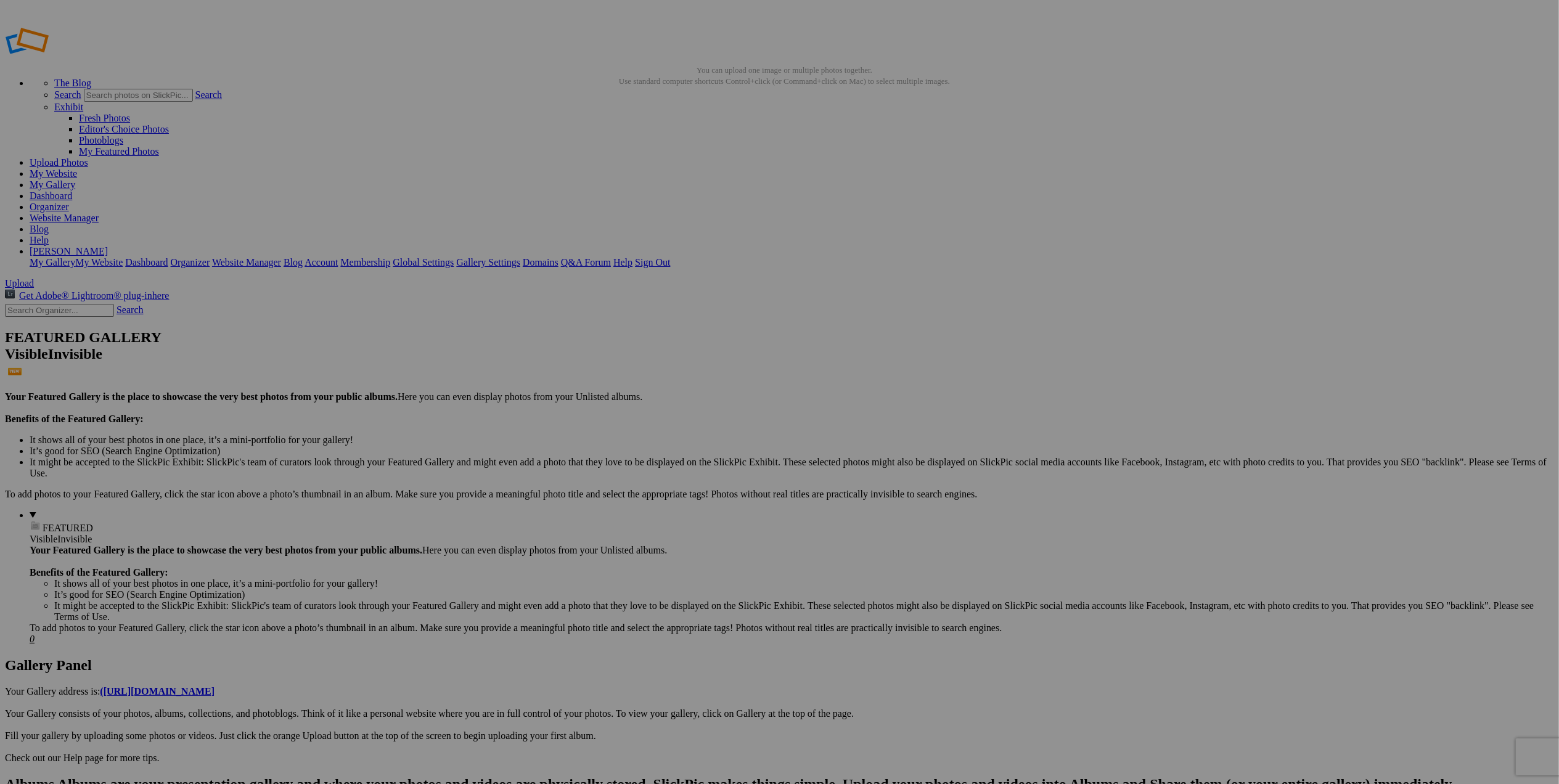
type input "Crater Lake in Snow"
click at [77, 168] on link "My Website" at bounding box center [53, 173] width 48 height 11
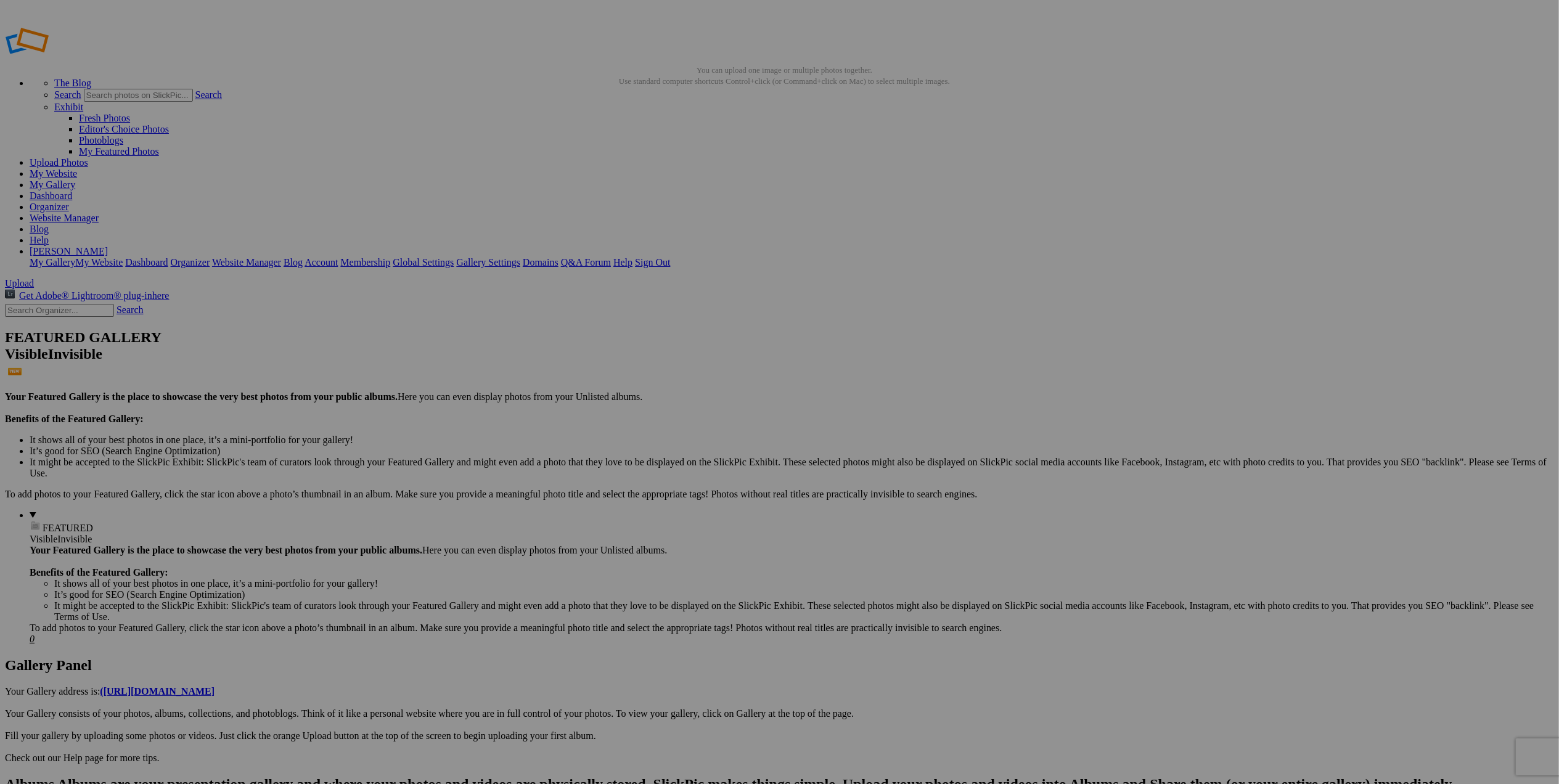
click at [69, 202] on link "Organizer" at bounding box center [49, 207] width 39 height 11
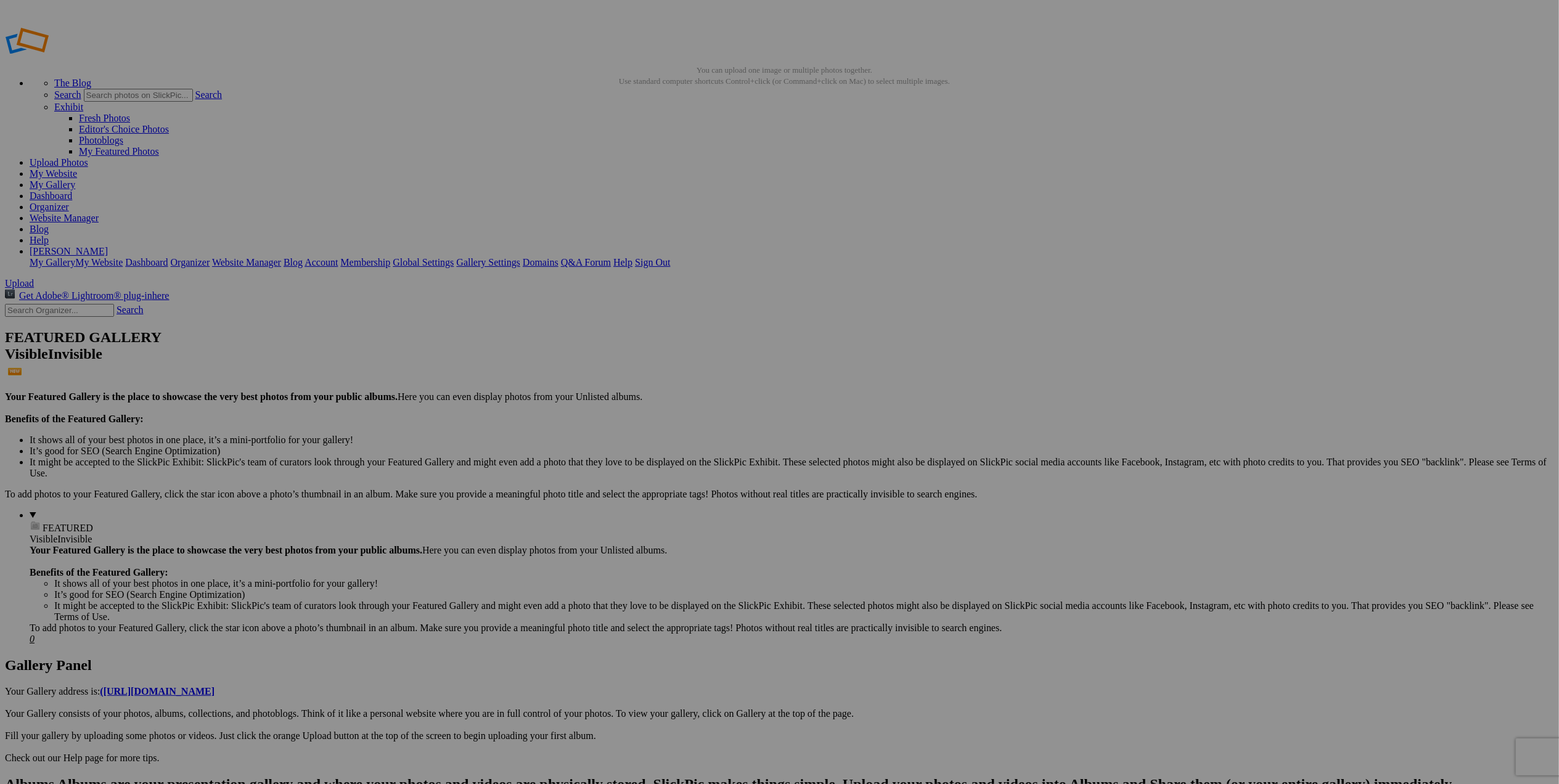
type input "Giant Wave at Cape Disappointment"
click at [77, 168] on link "My Website" at bounding box center [53, 173] width 48 height 11
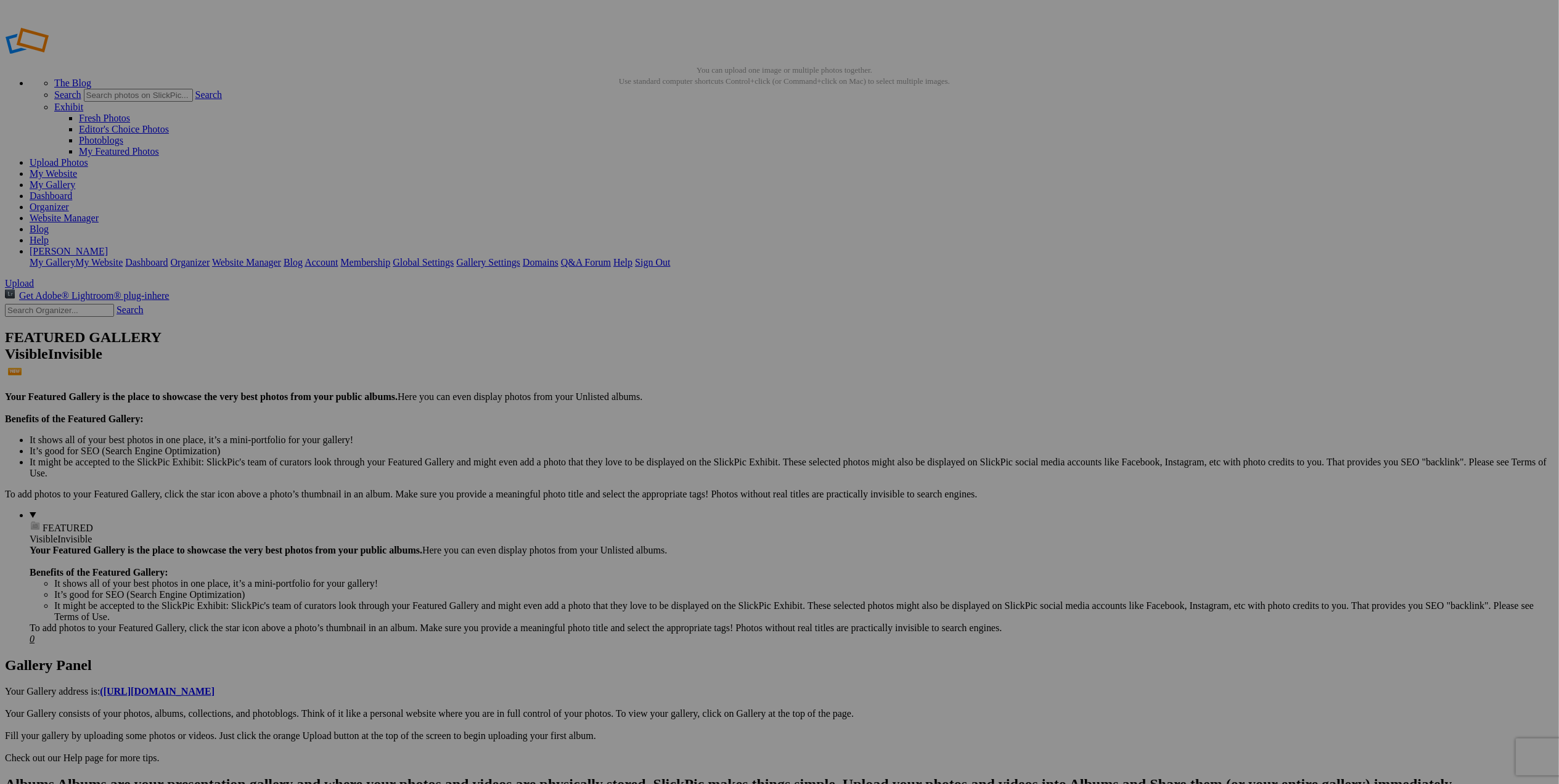
type input "Blue Heron Flying"
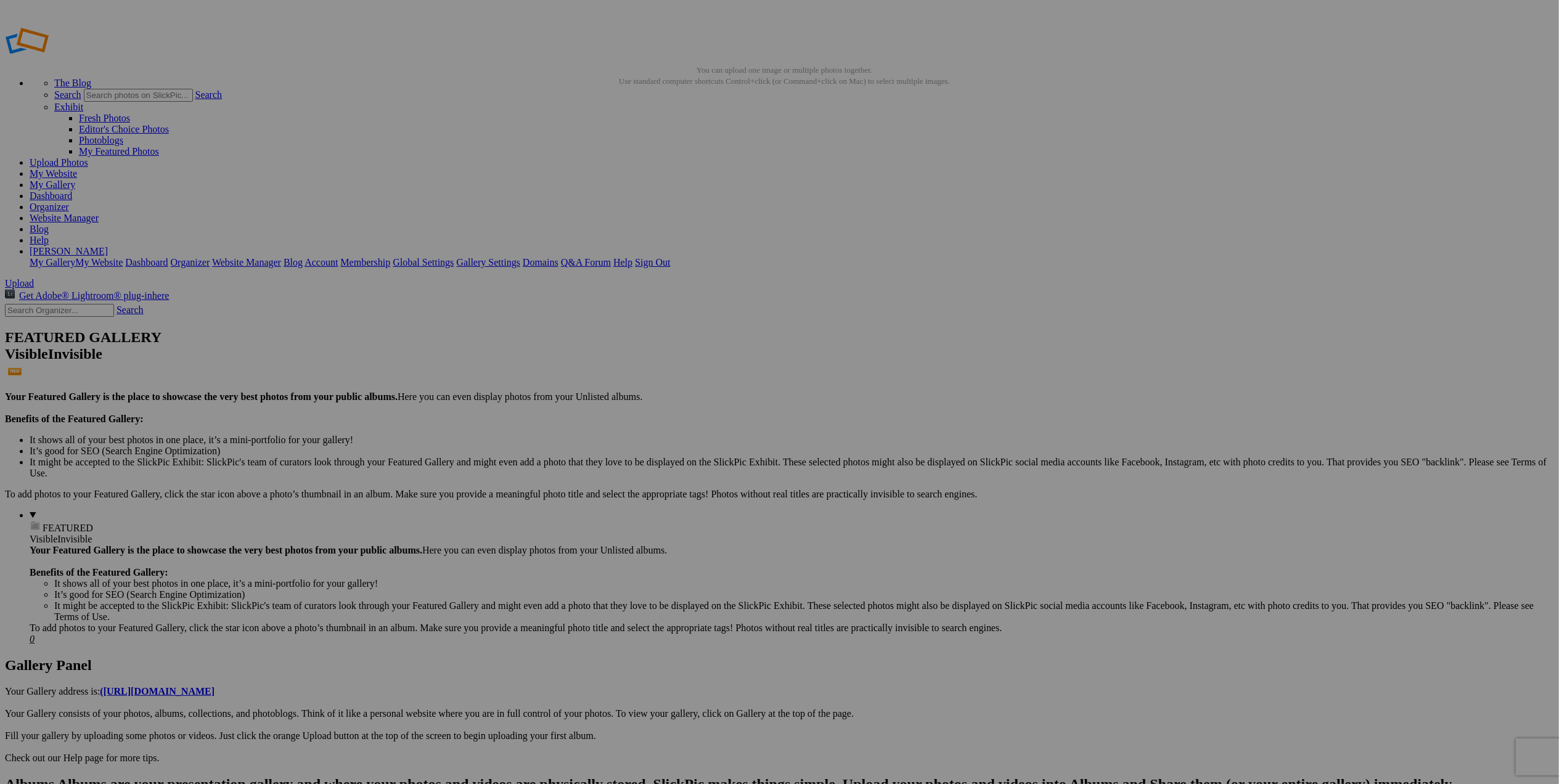
click at [77, 168] on link "My Website" at bounding box center [53, 173] width 48 height 11
type input "Large Wave at Cape Disappointment"
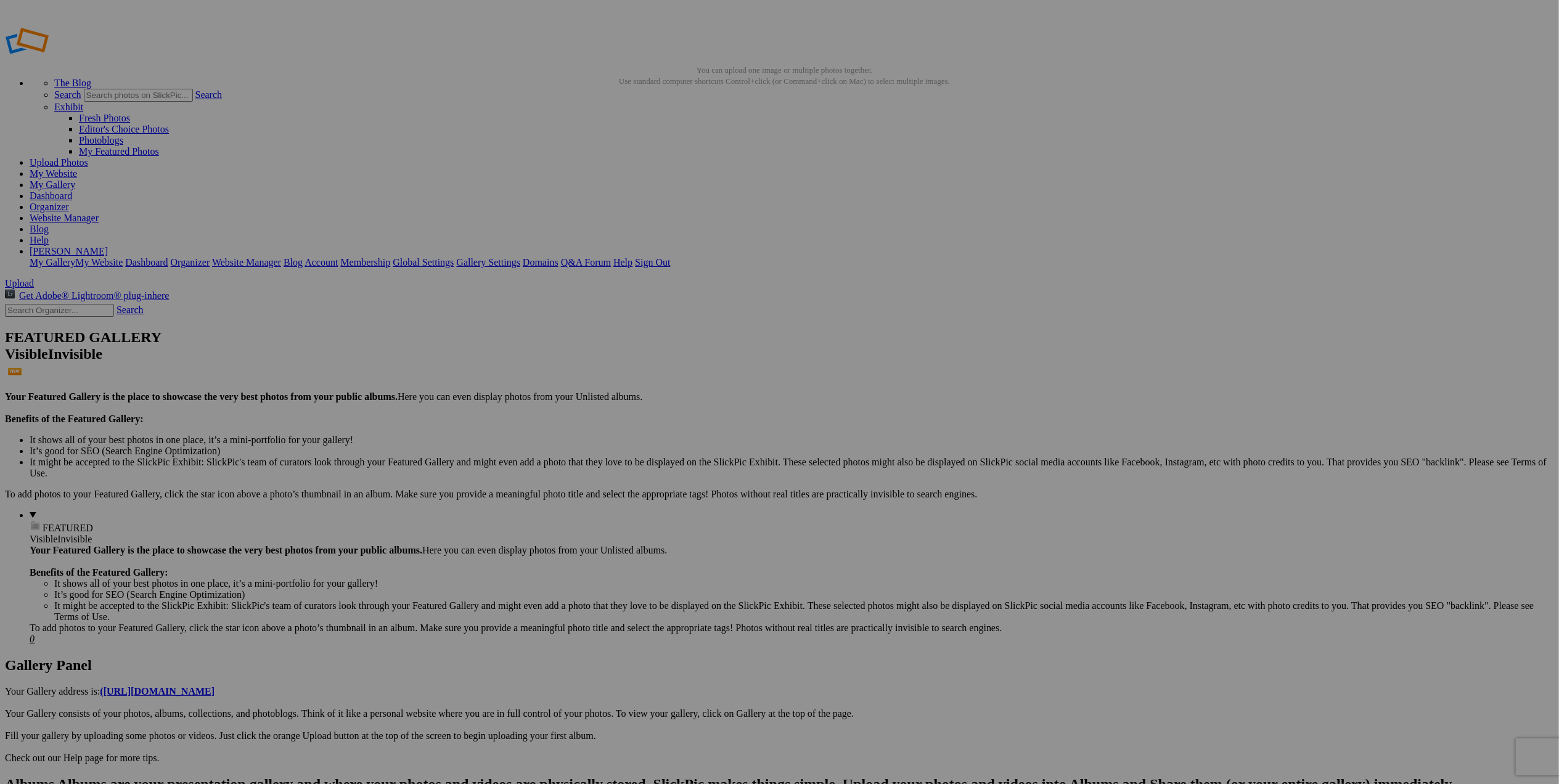
scroll to position [0, 0]
click at [77, 168] on link "My Website" at bounding box center [53, 173] width 48 height 11
drag, startPoint x: 407, startPoint y: 223, endPoint x: 508, endPoint y: 225, distance: 101.0
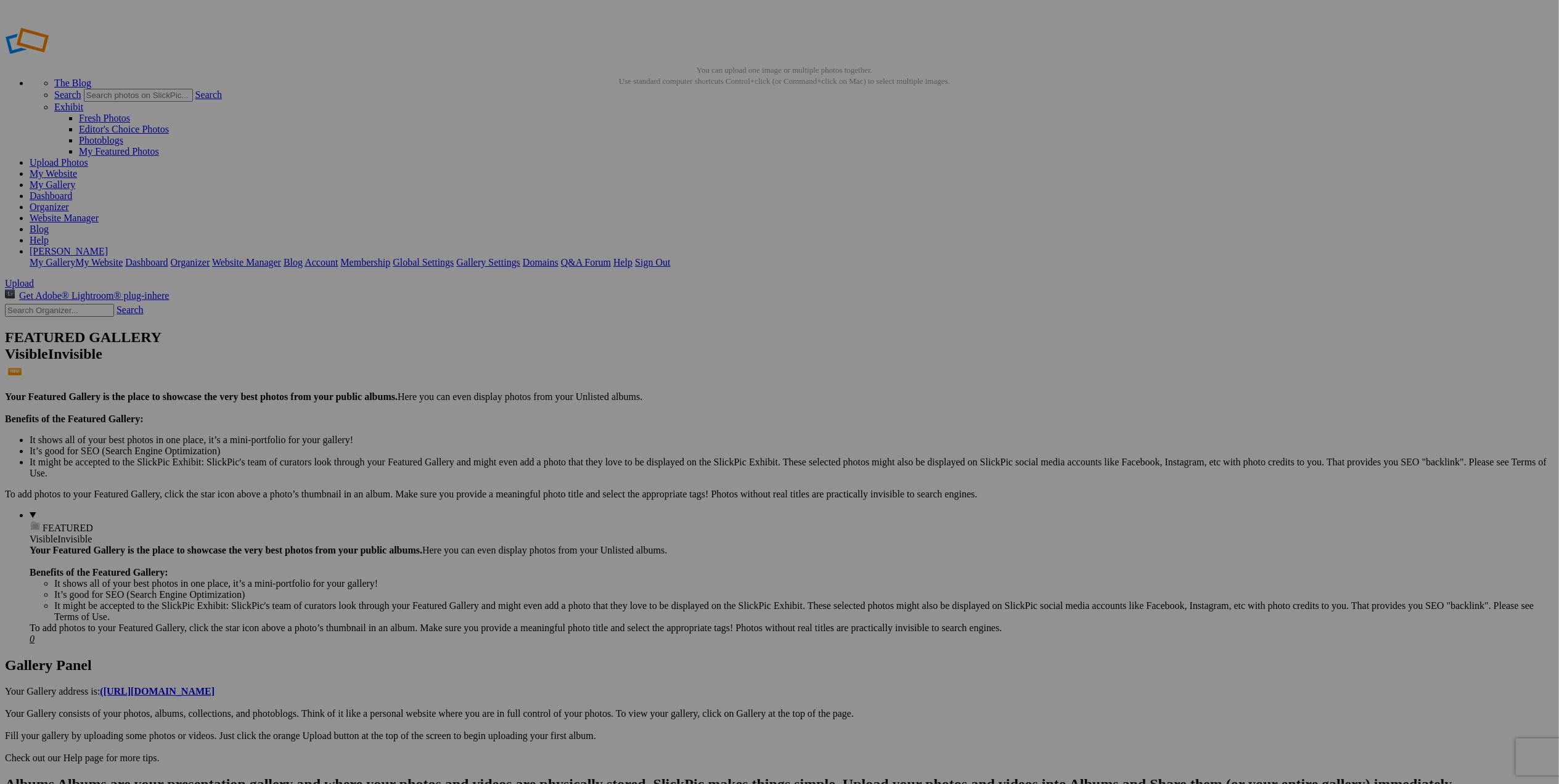
paste input "Sun Rays on Mountains in Death Valley"
type input "Sun Rays on Mountains in Death Valley"
